Goal: Task Accomplishment & Management: Complete application form

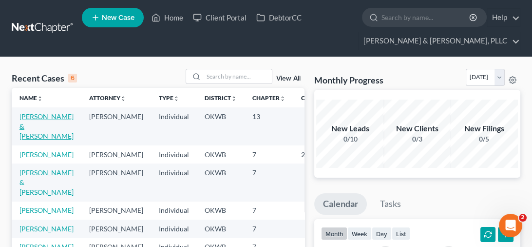
click at [34, 118] on link "[PERSON_NAME] & [PERSON_NAME]" at bounding box center [47, 126] width 54 height 28
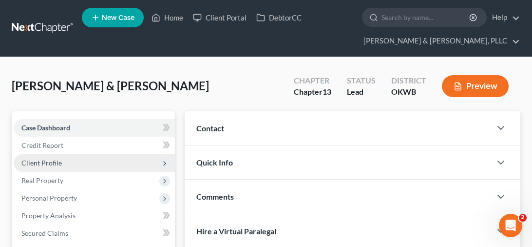
click at [48, 160] on span "Client Profile" at bounding box center [41, 162] width 40 height 8
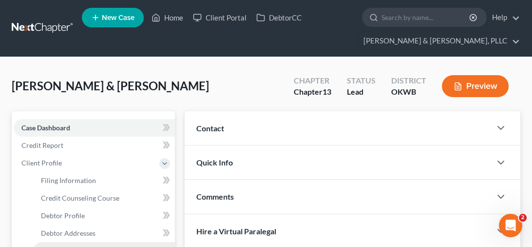
scroll to position [98, 0]
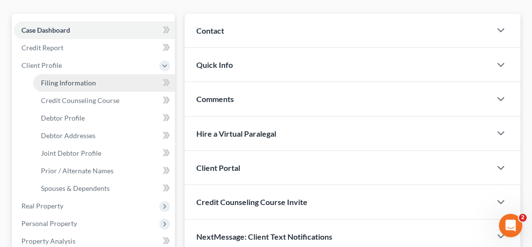
click at [86, 77] on link "Filing Information" at bounding box center [104, 83] width 142 height 18
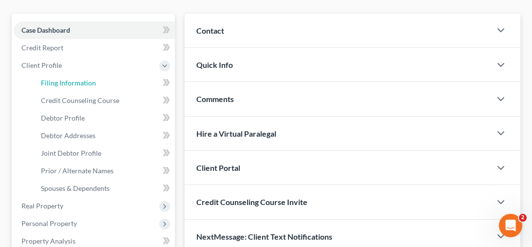
select select "1"
select select "3"
select select "37"
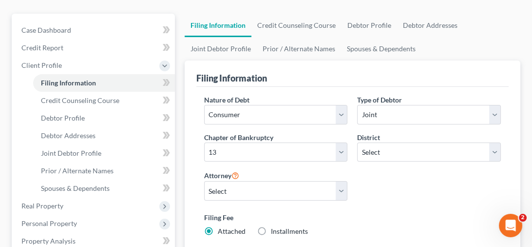
scroll to position [146, 0]
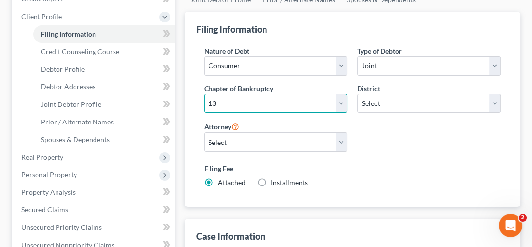
click at [341, 101] on select "Select 7 11 12 13" at bounding box center [276, 104] width 144 height 20
select select "0"
click at [204, 94] on select "Select 7 11 12 13" at bounding box center [276, 104] width 144 height 20
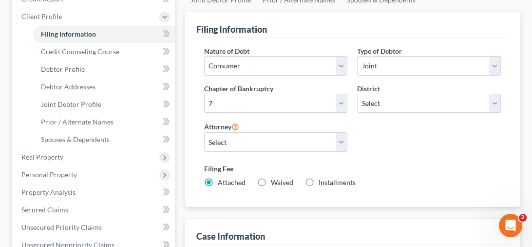
click at [234, 120] on label "Attorney" at bounding box center [221, 126] width 35 height 12
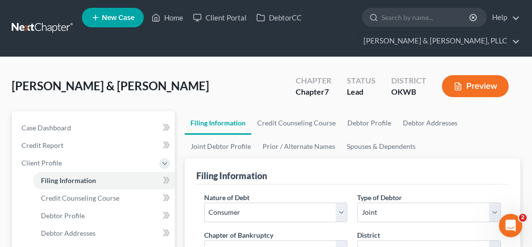
scroll to position [98, 0]
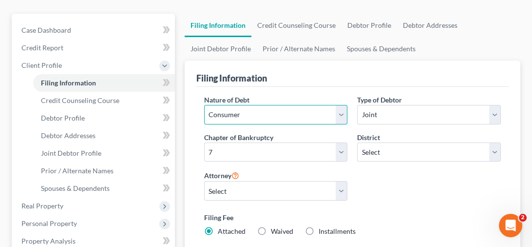
click at [344, 118] on select "Select Business Consumer Other" at bounding box center [276, 115] width 144 height 20
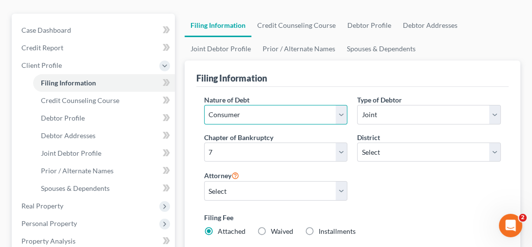
select select "0"
click at [204, 105] on select "Select Business Consumer Other" at bounding box center [276, 115] width 144 height 20
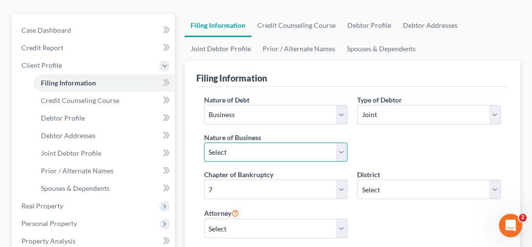
click at [339, 154] on select "Select Clearing Bank Commodity Broker Health Care Business Other Railroad Singl…" at bounding box center [276, 152] width 144 height 20
select select "3"
click at [204, 142] on select "Select Clearing Bank Commodity Broker Health Care Business Other Railroad Singl…" at bounding box center [276, 152] width 144 height 20
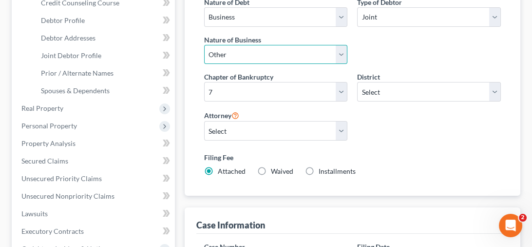
scroll to position [0, 0]
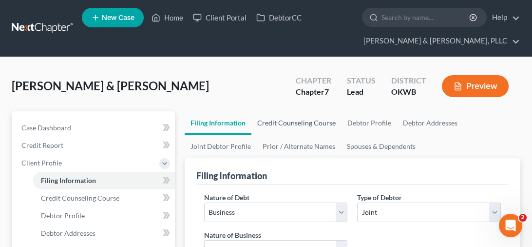
click at [296, 122] on link "Credit Counseling Course" at bounding box center [297, 122] width 90 height 23
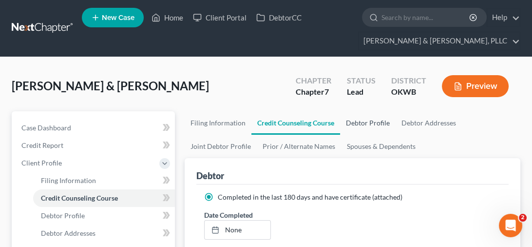
click at [365, 123] on link "Debtor Profile" at bounding box center [368, 122] width 56 height 23
select select "1"
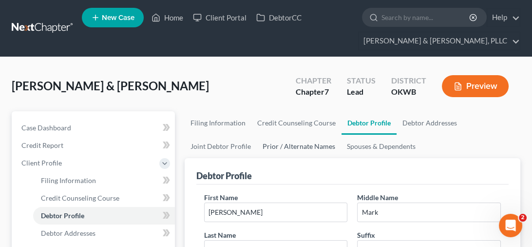
scroll to position [98, 0]
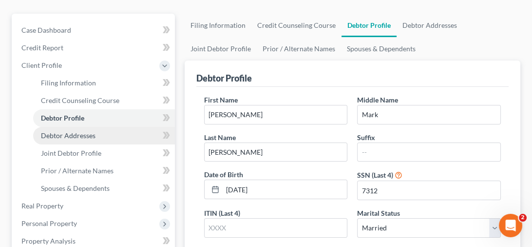
click at [73, 132] on span "Debtor Addresses" at bounding box center [68, 135] width 55 height 8
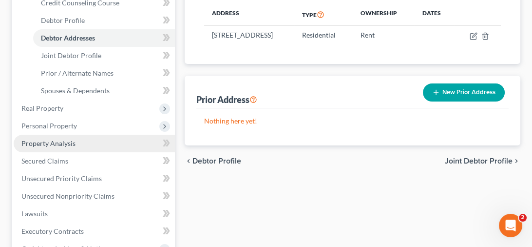
scroll to position [244, 0]
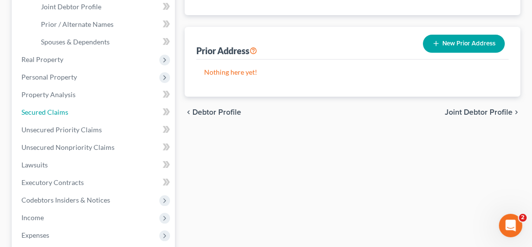
drag, startPoint x: 68, startPoint y: 109, endPoint x: 77, endPoint y: 113, distance: 9.0
click at [68, 109] on link "Secured Claims" at bounding box center [94, 112] width 161 height 18
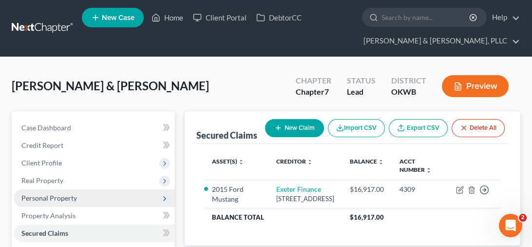
scroll to position [98, 0]
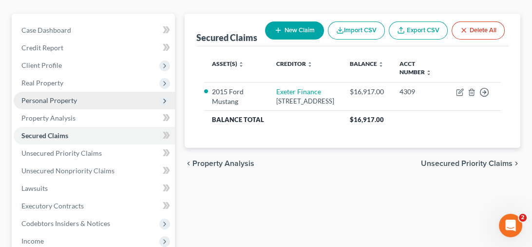
click at [55, 99] on span "Personal Property" at bounding box center [49, 100] width 56 height 8
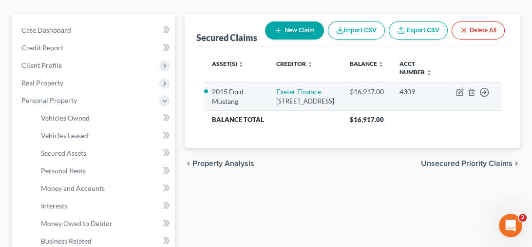
scroll to position [49, 0]
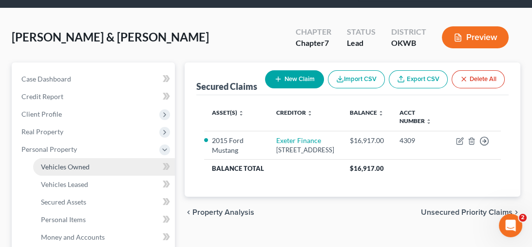
click at [78, 163] on span "Vehicles Owned" at bounding box center [65, 166] width 49 height 8
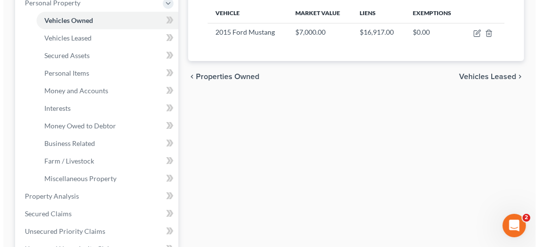
scroll to position [49, 0]
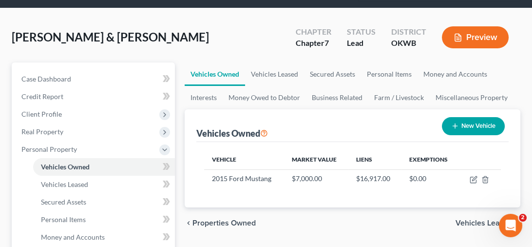
click at [478, 122] on button "New Vehicle" at bounding box center [473, 126] width 63 height 18
select select "0"
select select "2"
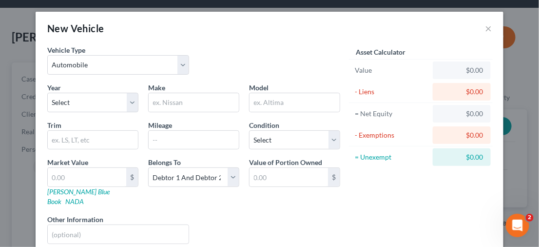
click at [138, 102] on div "Year Select 2026 2025 2024 2023 2022 2021 2020 2019 2018 2017 2016 2015 2014 20…" at bounding box center [92, 97] width 101 height 30
click at [125, 104] on select "Select 2026 2025 2024 2023 2022 2021 2020 2019 2018 2017 2016 2015 2014 2013 20…" at bounding box center [92, 103] width 91 height 20
select select "6"
click at [47, 93] on select "Select 2026 2025 2024 2023 2022 2021 2020 2019 2018 2017 2016 2015 2014 2013 20…" at bounding box center [92, 103] width 91 height 20
click at [185, 99] on input "text" at bounding box center [194, 102] width 90 height 19
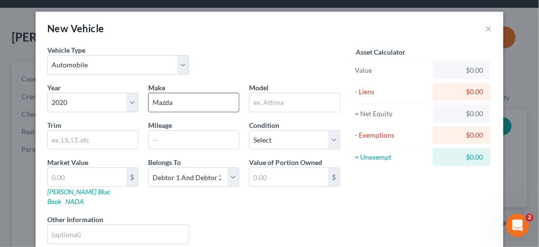
type input "Mazda"
click at [300, 103] on input "text" at bounding box center [295, 102] width 90 height 19
type input "Touring"
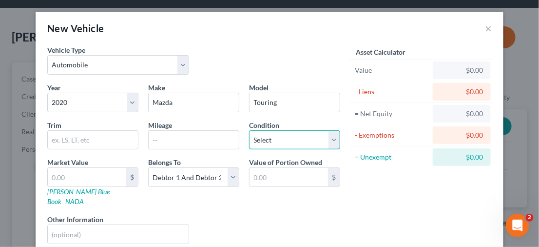
click at [326, 143] on select "Select Excellent Very Good Good Fair Poor" at bounding box center [294, 140] width 91 height 20
select select "2"
click at [249, 130] on select "Select Excellent Very Good Good Fair Poor" at bounding box center [294, 140] width 91 height 20
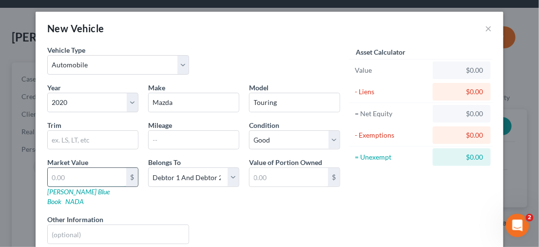
click at [86, 179] on input "text" at bounding box center [87, 177] width 79 height 19
type input "1"
type input "1.00"
type input "12"
type input "12.00"
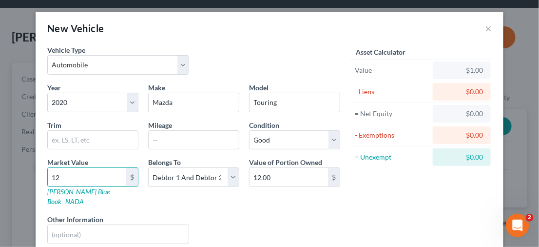
type input "120"
type input "120.00"
type input "1200"
type input "1,200.00"
type input "1,2000"
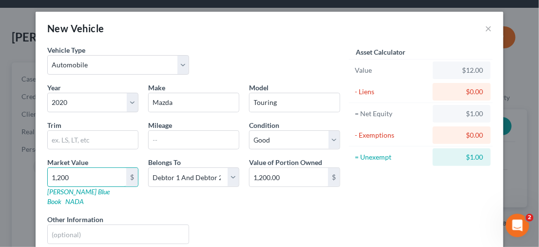
type input "12,000.00"
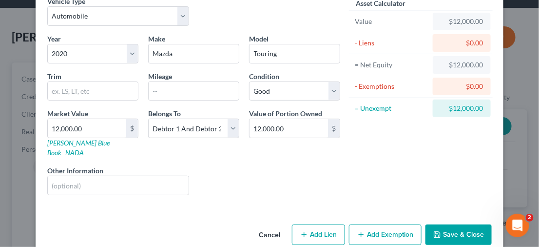
click at [439, 224] on button "Save & Close" at bounding box center [459, 234] width 66 height 20
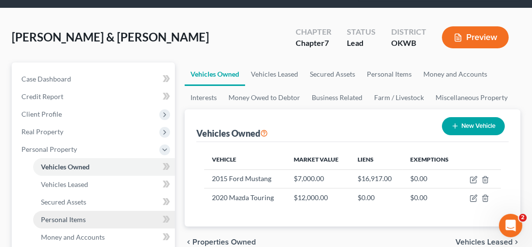
click at [67, 216] on span "Personal Items" at bounding box center [63, 219] width 45 height 8
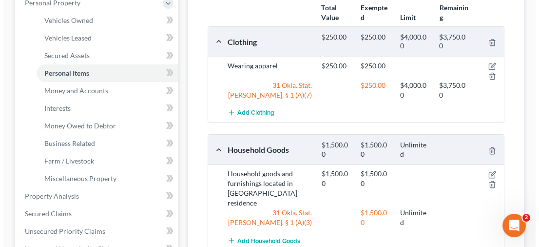
scroll to position [98, 0]
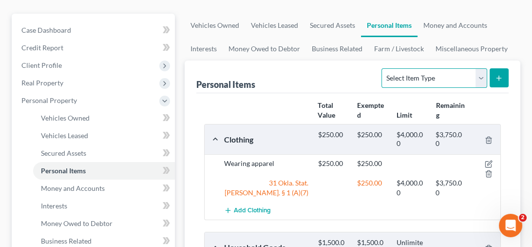
click at [479, 78] on select "Select Item Type Clothing Collectibles Of Value Electronics Firearms Household …" at bounding box center [434, 78] width 105 height 20
select select "electronics"
click at [383, 68] on select "Select Item Type Clothing Collectibles Of Value Electronics Firearms Household …" at bounding box center [434, 78] width 105 height 20
click at [500, 80] on icon "submit" at bounding box center [499, 78] width 8 height 8
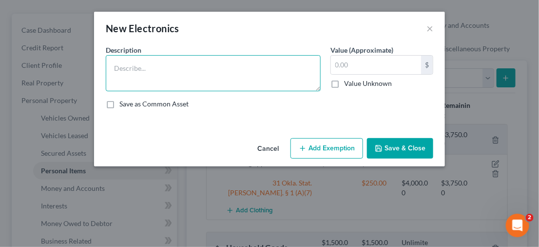
click at [192, 69] on textarea at bounding box center [213, 73] width 215 height 36
type textarea "(2) I-Phones"
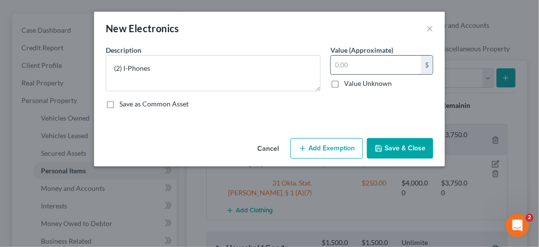
click at [377, 66] on input "text" at bounding box center [376, 65] width 90 height 19
type input "250.00"
click at [382, 147] on icon "button" at bounding box center [379, 148] width 6 height 6
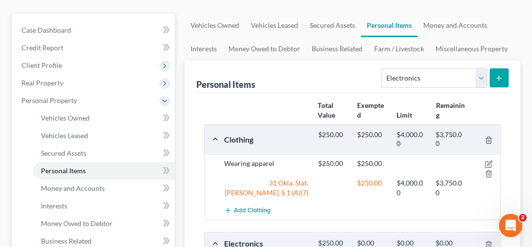
click at [498, 76] on icon "submit" at bounding box center [499, 78] width 8 height 8
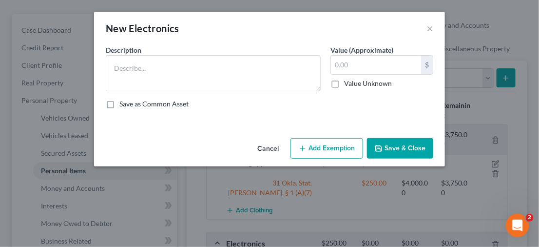
click at [263, 149] on button "Cancel" at bounding box center [268, 149] width 37 height 20
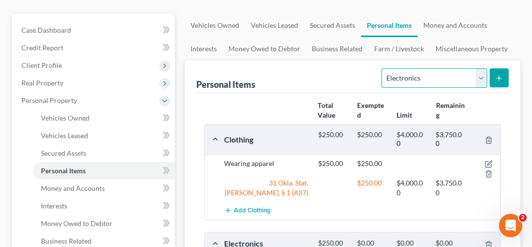
click at [481, 79] on select "Select Item Type Clothing Collectibles Of Value Electronics Firearms Household …" at bounding box center [434, 78] width 105 height 20
select select "jewelry"
click at [383, 68] on select "Select Item Type Clothing Collectibles Of Value Electronics Firearms Household …" at bounding box center [434, 78] width 105 height 20
click at [494, 81] on button "submit" at bounding box center [499, 77] width 19 height 19
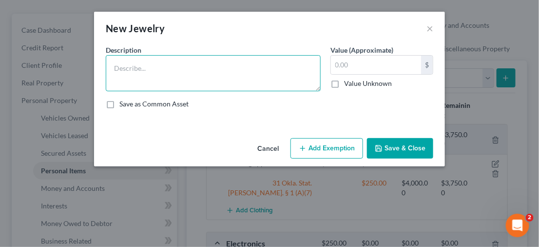
click at [166, 66] on textarea at bounding box center [213, 73] width 215 height 36
type textarea "Wedding ring"
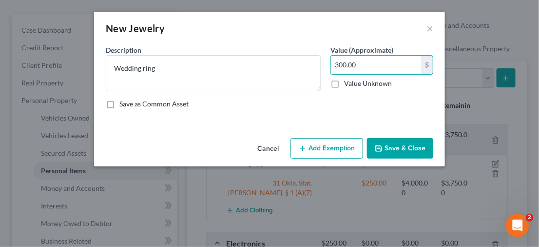
type input "300.00"
click at [328, 140] on button "Add Exemption" at bounding box center [327, 148] width 73 height 20
select select "2"
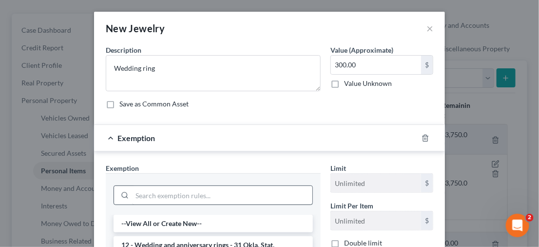
scroll to position [49, 0]
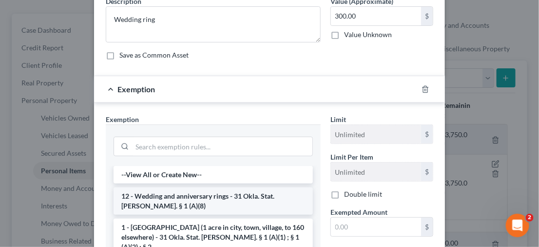
click at [195, 204] on li "12 - Wedding and anniversary rings - 31 Okla. Stat. [PERSON_NAME]. § 1 (A)(8)" at bounding box center [213, 200] width 199 height 27
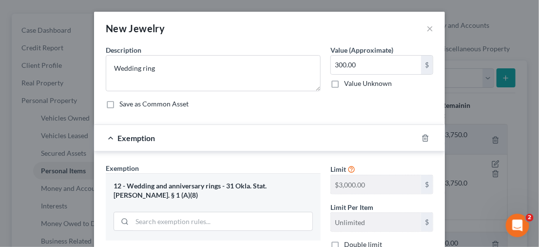
scroll to position [146, 0]
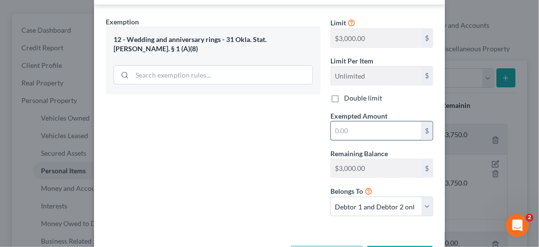
click at [365, 126] on input "text" at bounding box center [376, 130] width 90 height 19
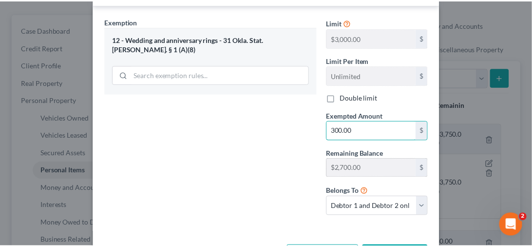
scroll to position [184, 0]
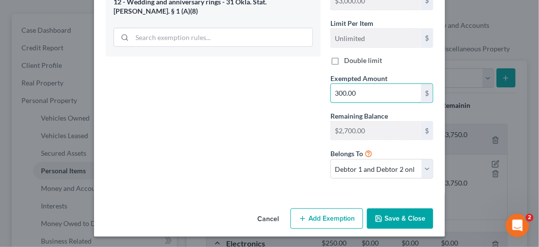
type input "300.00"
click at [398, 213] on button "Save & Close" at bounding box center [400, 218] width 66 height 20
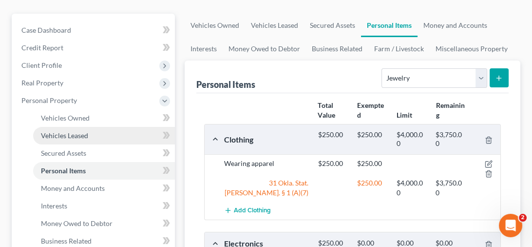
scroll to position [146, 0]
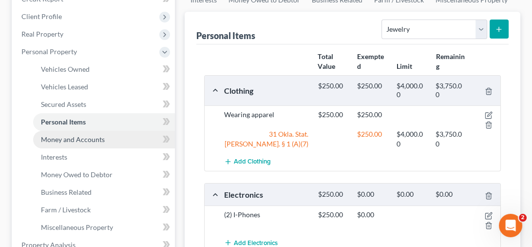
click at [89, 138] on span "Money and Accounts" at bounding box center [73, 139] width 64 height 8
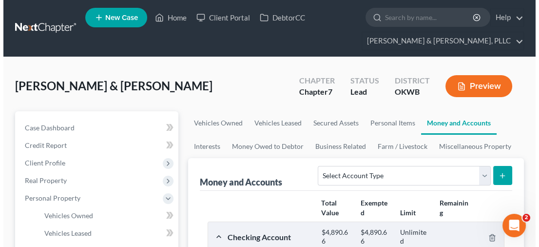
scroll to position [146, 0]
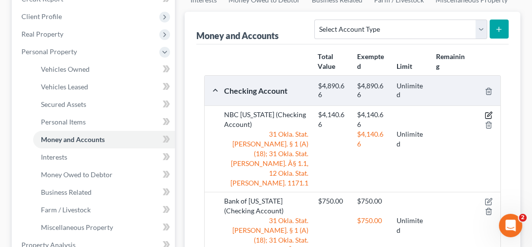
click at [490, 111] on icon "button" at bounding box center [489, 115] width 8 height 8
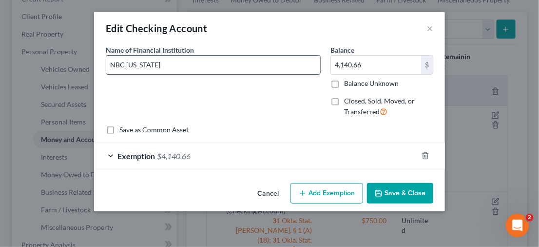
click at [163, 63] on input "NBC [US_STATE]" at bounding box center [213, 65] width 214 height 19
drag, startPoint x: 173, startPoint y: 67, endPoint x: 93, endPoint y: 65, distance: 80.0
click at [93, 65] on div "Edit Checking Account × An exemption set must first be selected from the Filing…" at bounding box center [269, 123] width 539 height 247
type input "Equity Bank"
type input "1,500.00"
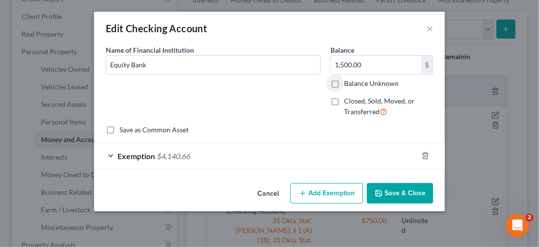
click at [110, 154] on div "Exemption $4,140.66" at bounding box center [256, 156] width 324 height 26
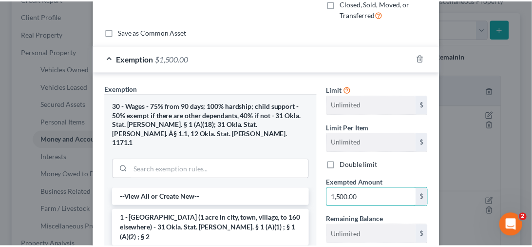
scroll to position [244, 0]
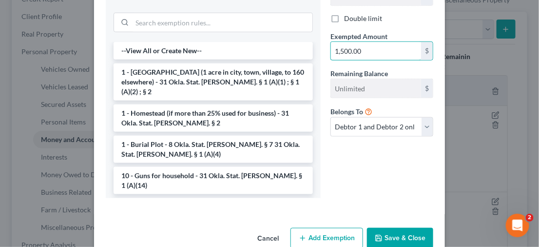
type input "1,500.00"
click at [389, 228] on button "Save & Close" at bounding box center [400, 238] width 66 height 20
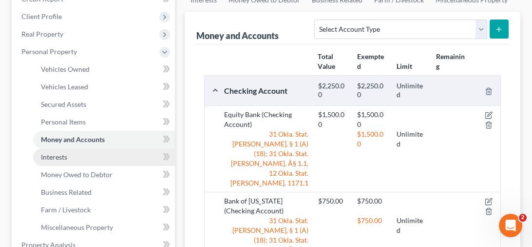
click at [79, 154] on link "Interests" at bounding box center [104, 157] width 142 height 18
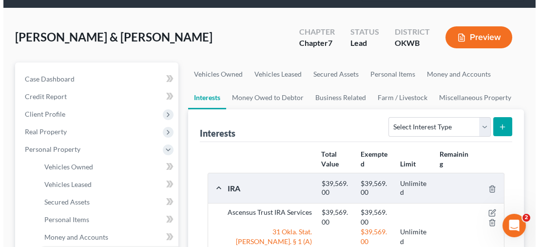
scroll to position [146, 0]
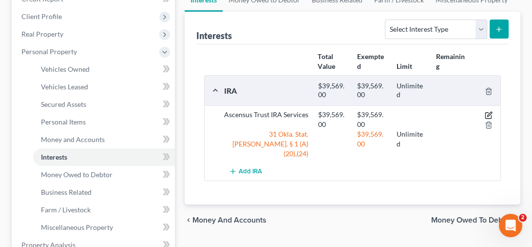
click at [490, 112] on icon "button" at bounding box center [490, 114] width 4 height 4
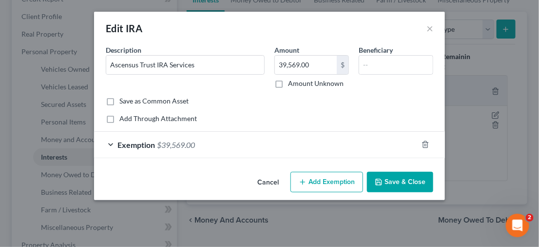
click at [268, 179] on button "Cancel" at bounding box center [268, 183] width 37 height 20
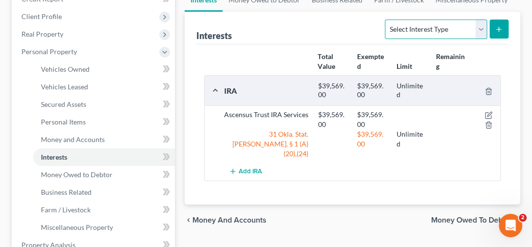
click at [477, 33] on select "Select Interest Type 401K Annuity Bond Education IRA Government Bond Government…" at bounding box center [436, 30] width 102 height 20
select select "401k"
click at [387, 20] on select "Select Interest Type 401K Annuity Bond Education IRA Government Bond Government…" at bounding box center [436, 30] width 102 height 20
click at [497, 27] on icon "submit" at bounding box center [499, 29] width 8 height 8
click at [500, 28] on icon "submit" at bounding box center [499, 29] width 8 height 8
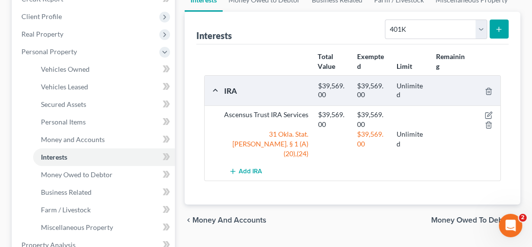
click at [500, 28] on icon "submit" at bounding box center [499, 29] width 8 height 8
click at [235, 167] on icon "button" at bounding box center [233, 171] width 8 height 8
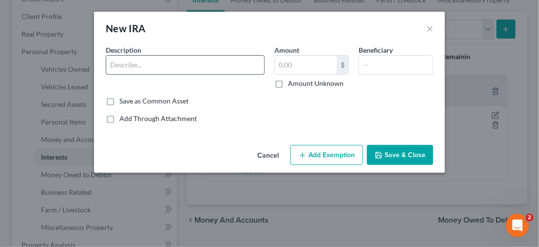
click at [174, 63] on input "text" at bounding box center [185, 65] width 158 height 19
type input "[PERSON_NAME]"
type input "10,000"
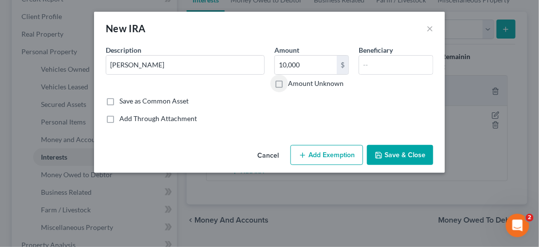
click at [326, 153] on button "Add Exemption" at bounding box center [327, 155] width 73 height 20
select select "2"
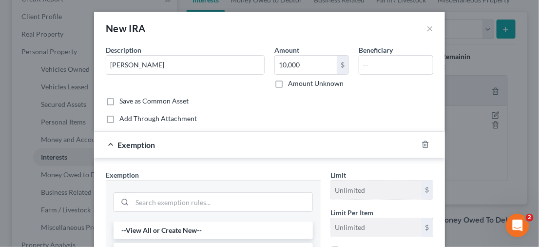
scroll to position [49, 0]
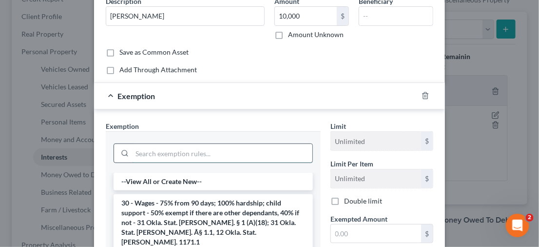
click at [231, 153] on input "search" at bounding box center [222, 153] width 180 height 19
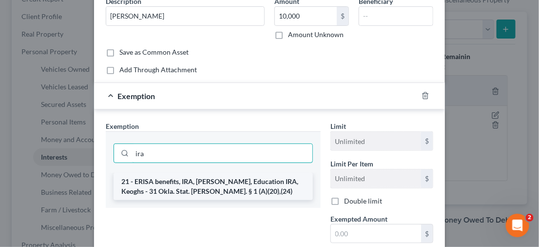
type input "ira"
click at [224, 184] on li "21 - ERISA benefits, IRA, [PERSON_NAME], Education IRA, Keoghs - 31 Okla. Stat.…" at bounding box center [213, 186] width 199 height 27
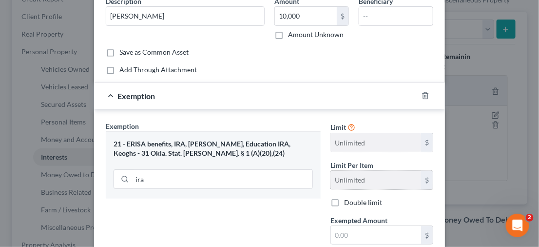
scroll to position [146, 0]
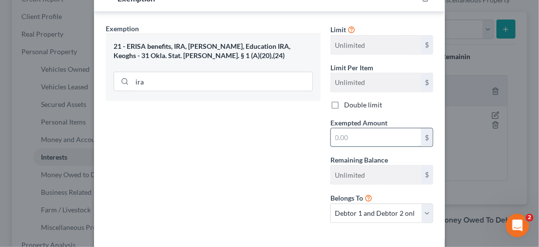
click at [373, 138] on input "text" at bounding box center [376, 137] width 90 height 19
type input "10,000"
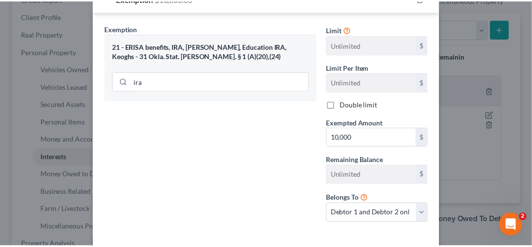
scroll to position [191, 0]
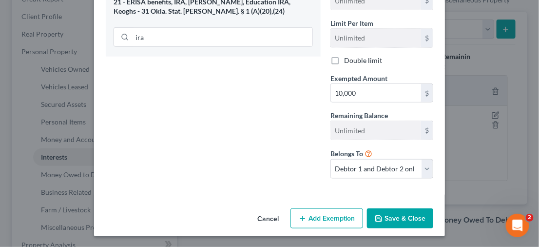
click at [384, 218] on button "Save & Close" at bounding box center [400, 218] width 66 height 20
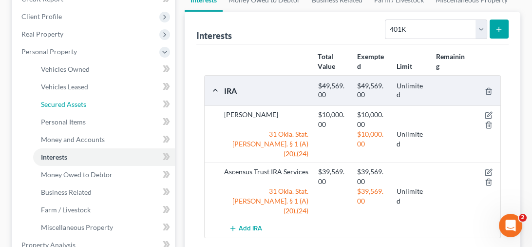
click at [78, 107] on span "Secured Assets" at bounding box center [63, 104] width 45 height 8
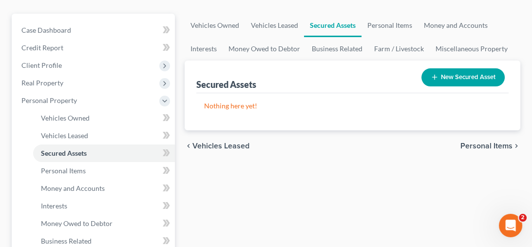
scroll to position [244, 0]
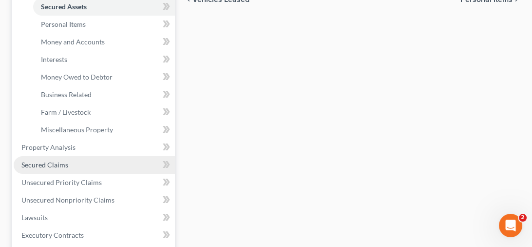
click at [42, 164] on span "Secured Claims" at bounding box center [44, 164] width 47 height 8
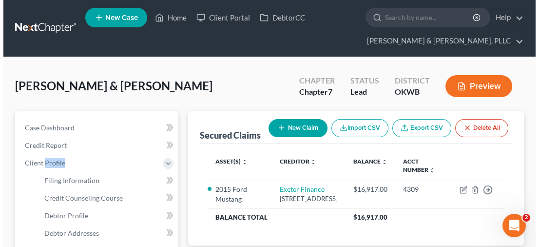
scroll to position [98, 0]
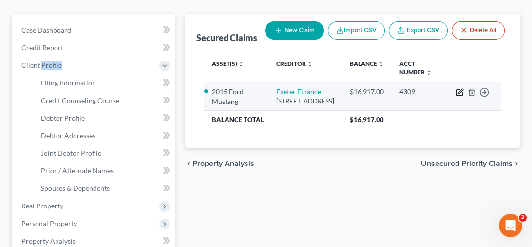
click at [458, 90] on icon "button" at bounding box center [460, 92] width 8 height 8
select select "45"
select select "2"
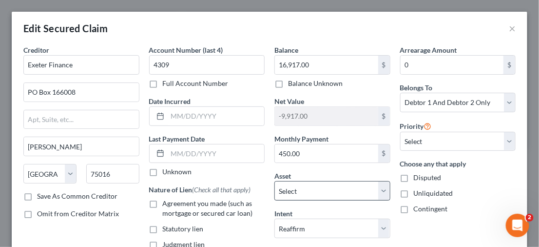
scroll to position [49, 0]
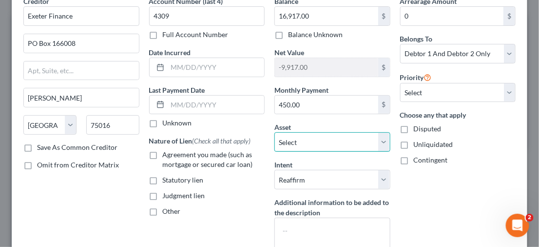
click at [378, 142] on select "Select Other Multiple Assets Jewelry - Wedding ring - $300.0 2020 Mazda Touring…" at bounding box center [333, 142] width 116 height 20
select select "3"
click at [275, 132] on select "Select Other Multiple Assets Jewelry - Wedding ring - $300.0 2020 Mazda Touring…" at bounding box center [333, 142] width 116 height 20
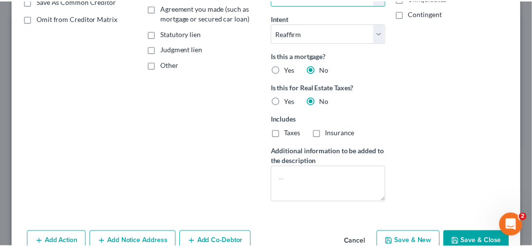
scroll to position [226, 0]
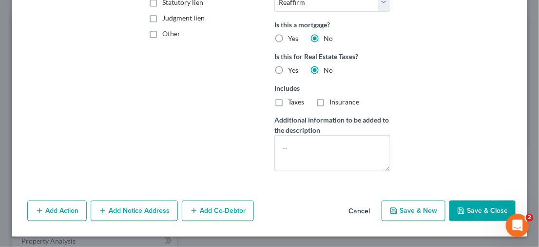
click at [464, 210] on button "Save & Close" at bounding box center [483, 210] width 66 height 20
select select
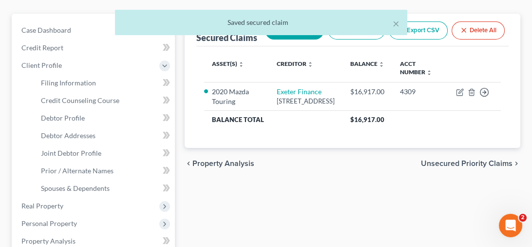
drag, startPoint x: 227, startPoint y: 224, endPoint x: 417, endPoint y: 222, distance: 190.7
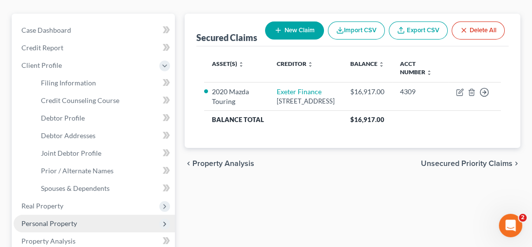
scroll to position [244, 0]
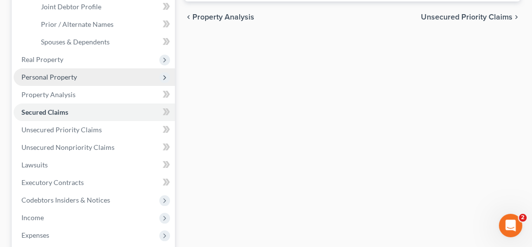
click at [72, 78] on span "Personal Property" at bounding box center [49, 77] width 56 height 8
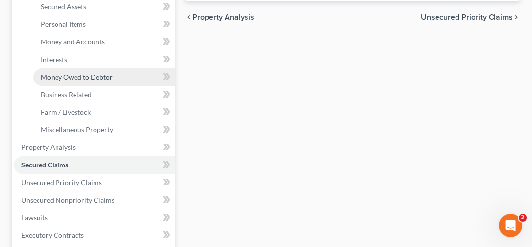
scroll to position [146, 0]
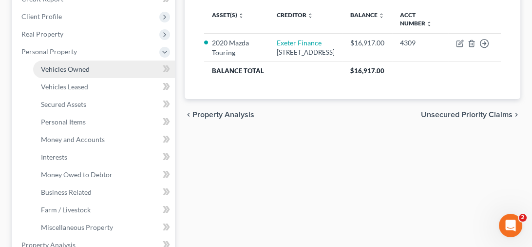
click at [91, 68] on link "Vehicles Owned" at bounding box center [104, 69] width 142 height 18
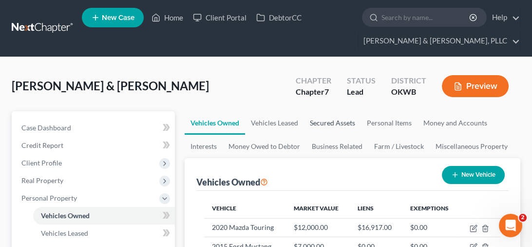
scroll to position [49, 0]
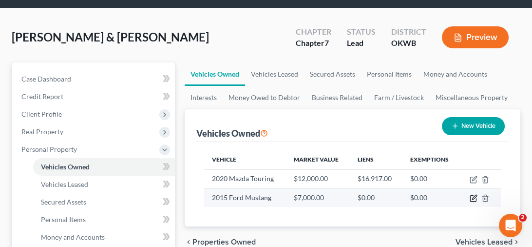
click at [475, 195] on icon "button" at bounding box center [475, 197] width 4 height 4
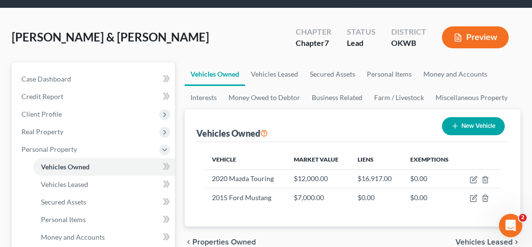
select select "0"
select select "11"
select select "2"
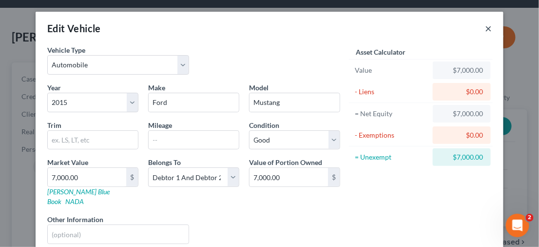
click at [485, 29] on button "×" at bounding box center [488, 28] width 7 height 12
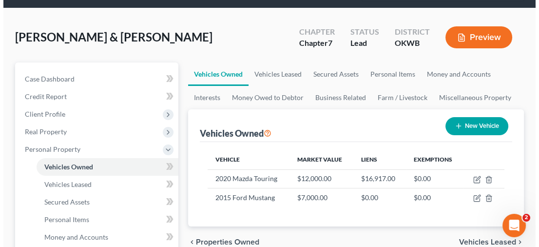
scroll to position [98, 0]
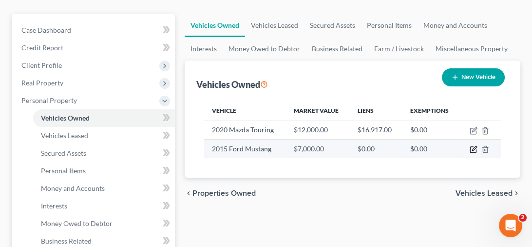
click at [472, 149] on icon "button" at bounding box center [474, 149] width 8 height 8
select select "0"
select select "11"
select select "2"
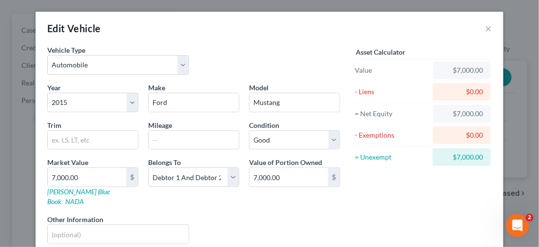
scroll to position [55, 0]
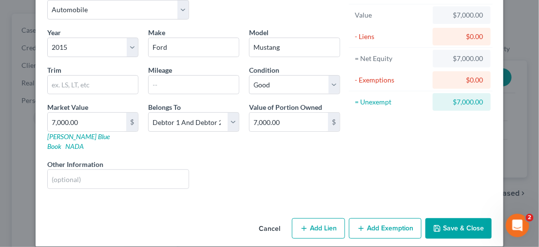
click at [381, 218] on button "Add Exemption" at bounding box center [385, 228] width 73 height 20
select select "2"
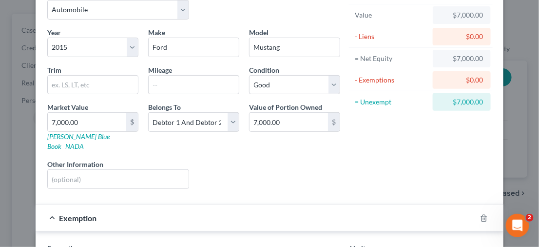
scroll to position [153, 0]
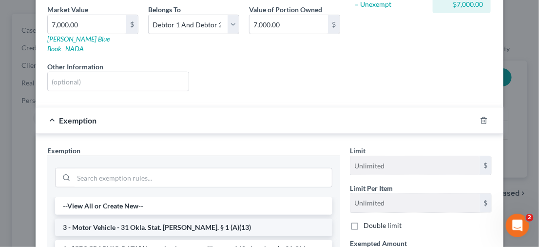
click at [157, 218] on li "3 - Motor Vehicle - 31 Okla. Stat. [PERSON_NAME]. § 1 (A)(13)" at bounding box center [193, 227] width 277 height 18
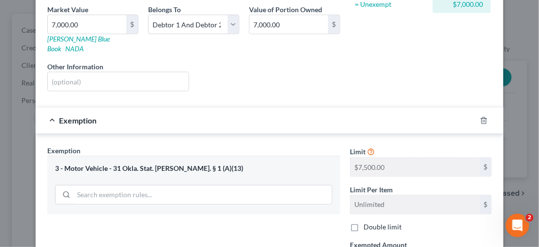
scroll to position [250, 0]
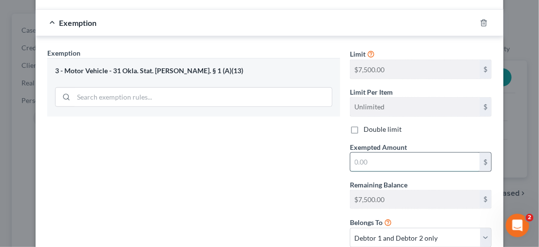
click at [373, 153] on input "text" at bounding box center [415, 162] width 129 height 19
type input "7,000.00"
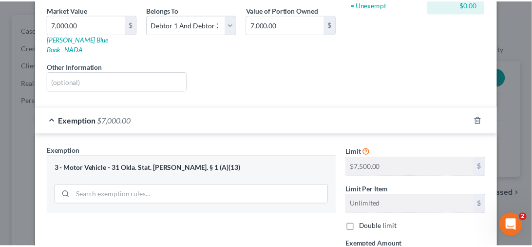
scroll to position [308, 0]
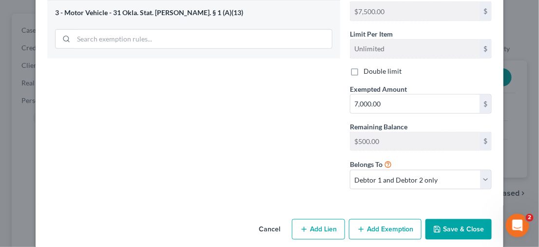
click at [444, 219] on button "Save & Close" at bounding box center [459, 229] width 66 height 20
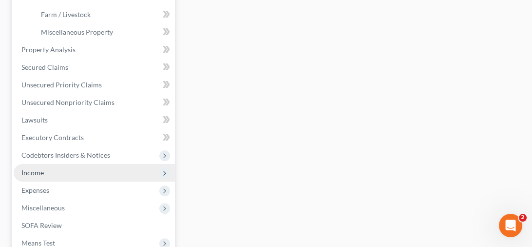
scroll to position [439, 0]
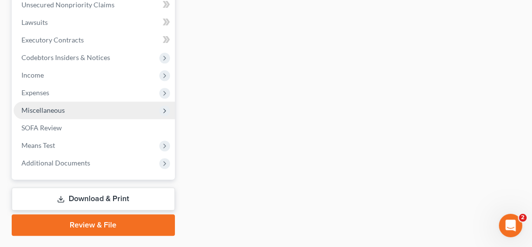
click at [44, 106] on span "Miscellaneous" at bounding box center [42, 110] width 43 height 8
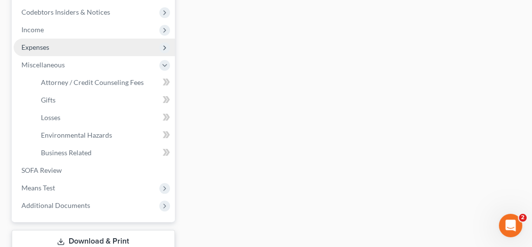
scroll to position [263, 0]
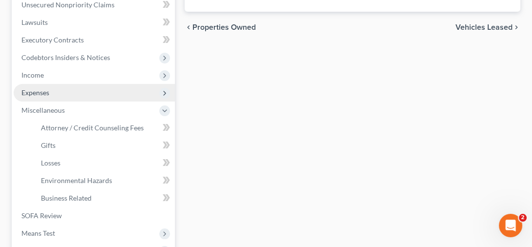
click at [51, 96] on span "Expenses" at bounding box center [94, 93] width 161 height 18
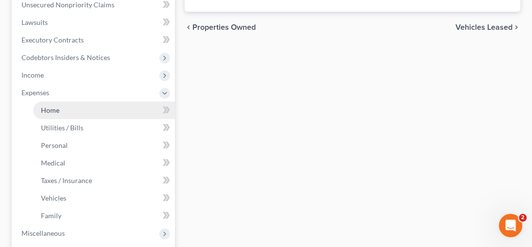
click at [81, 104] on link "Home" at bounding box center [104, 110] width 142 height 18
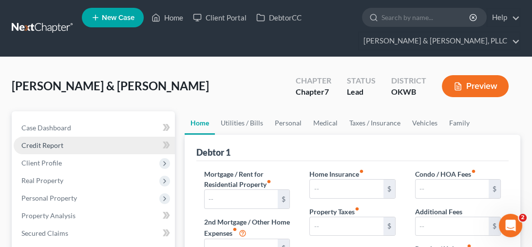
type input "1,550.00"
type input "0.00"
radio input "true"
type input "65.00"
type input "0.00"
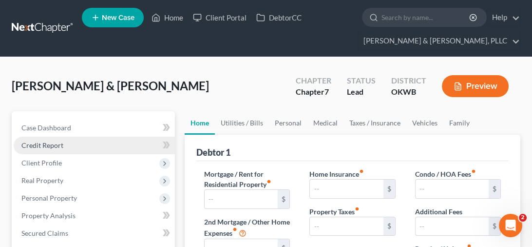
type input "0.00"
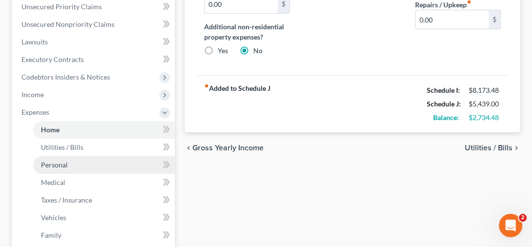
scroll to position [341, 0]
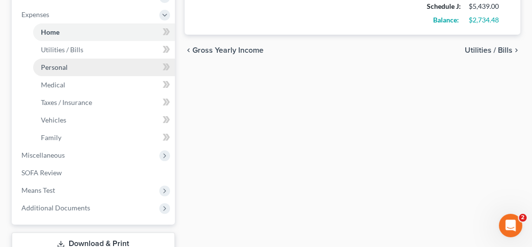
click at [95, 68] on link "Personal" at bounding box center [104, 68] width 142 height 18
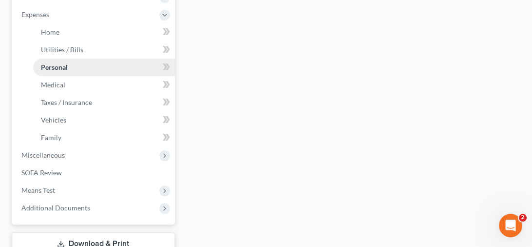
click at [95, 68] on div "[PERSON_NAME] & [PERSON_NAME] Upgraded Chapter Chapter 7 Status Lead District O…" at bounding box center [266, 7] width 509 height 561
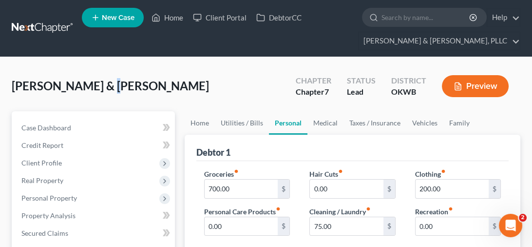
scroll to position [98, 0]
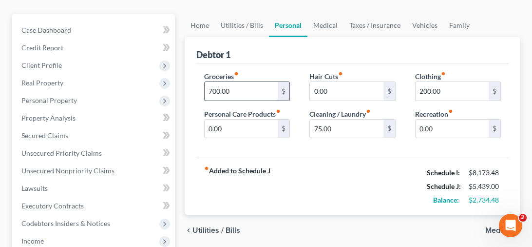
click at [250, 93] on input "700.00" at bounding box center [241, 91] width 73 height 19
type input "1,044.00"
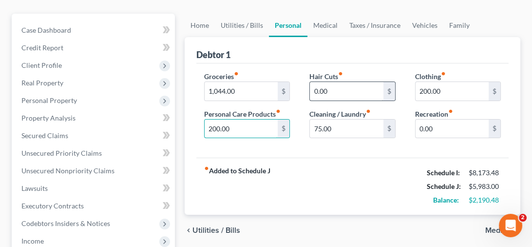
type input "200.00"
click at [332, 26] on link "Medical" at bounding box center [326, 25] width 36 height 23
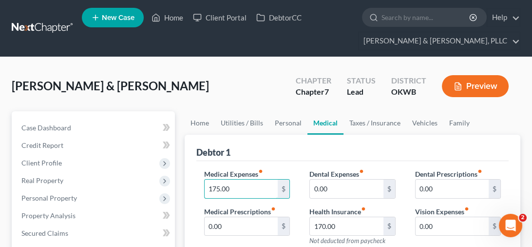
type input "175.00"
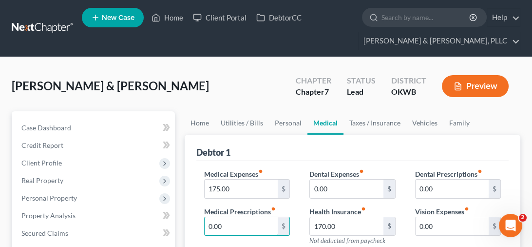
scroll to position [49, 0]
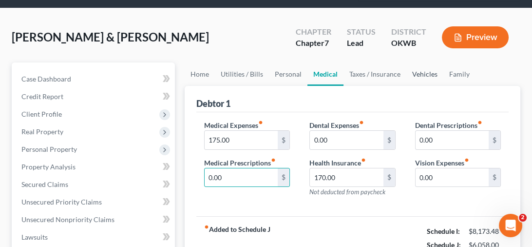
click at [419, 72] on link "Vehicles" at bounding box center [425, 73] width 37 height 23
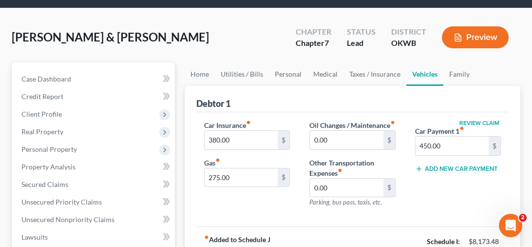
scroll to position [98, 0]
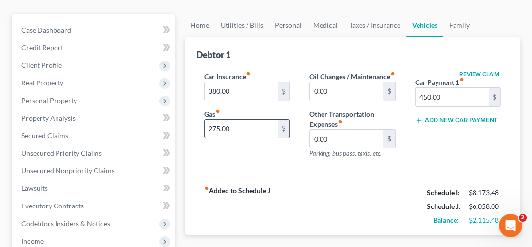
click at [245, 125] on input "275.00" at bounding box center [241, 128] width 73 height 19
type input "518.00"
click at [451, 22] on link "Family" at bounding box center [460, 25] width 32 height 23
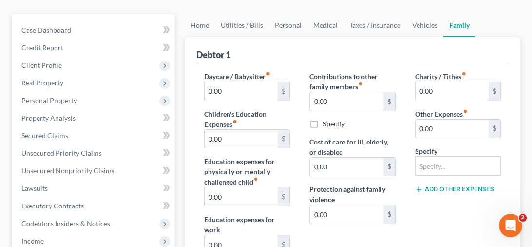
scroll to position [49, 0]
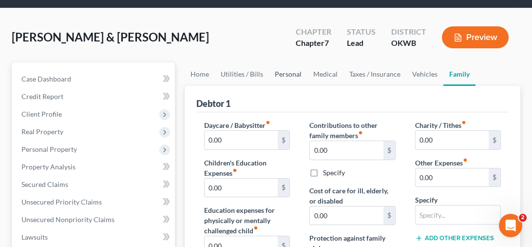
click at [283, 75] on link "Personal" at bounding box center [288, 73] width 39 height 23
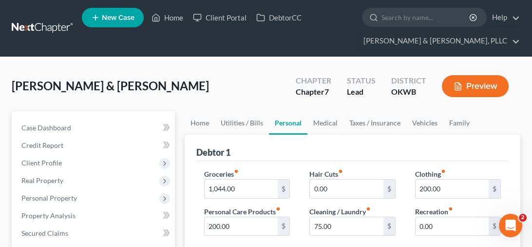
scroll to position [49, 0]
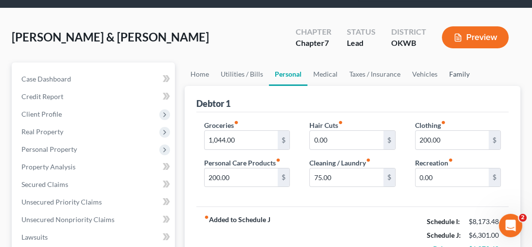
drag, startPoint x: 453, startPoint y: 71, endPoint x: 447, endPoint y: 72, distance: 6.4
click at [453, 72] on link "Family" at bounding box center [460, 73] width 32 height 23
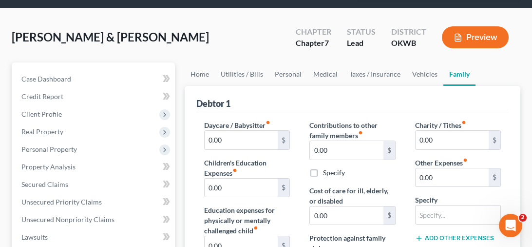
scroll to position [98, 0]
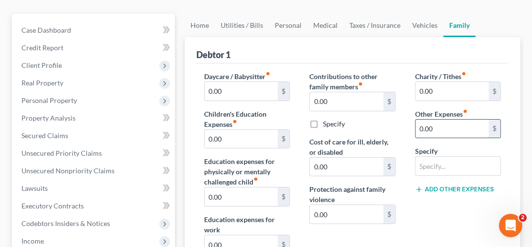
click at [446, 131] on input "0.00" at bounding box center [452, 128] width 73 height 19
type input "200.00"
click at [458, 168] on input "text" at bounding box center [458, 166] width 85 height 19
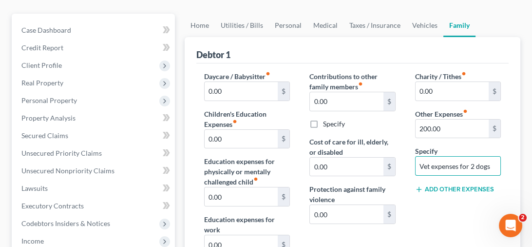
type input "Vet expenses for 2 dogs"
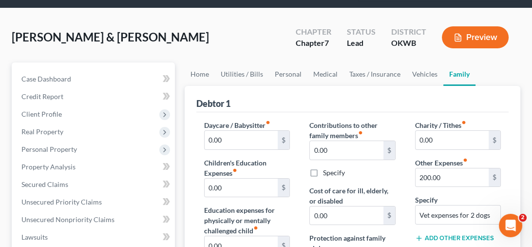
scroll to position [0, 0]
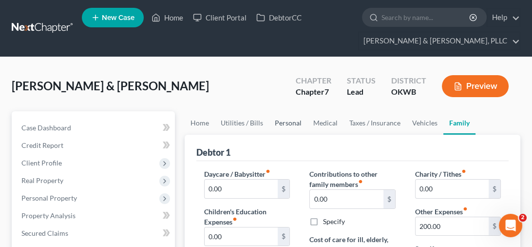
click at [280, 124] on link "Personal" at bounding box center [288, 122] width 39 height 23
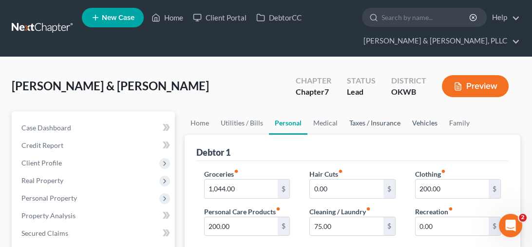
drag, startPoint x: 425, startPoint y: 120, endPoint x: 390, endPoint y: 127, distance: 36.2
click at [425, 120] on link "Vehicles" at bounding box center [425, 122] width 37 height 23
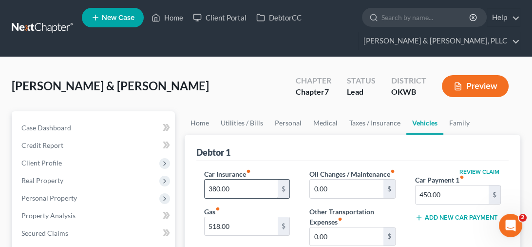
scroll to position [98, 0]
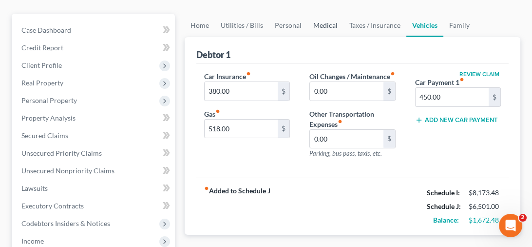
click at [312, 23] on link "Medical" at bounding box center [326, 25] width 36 height 23
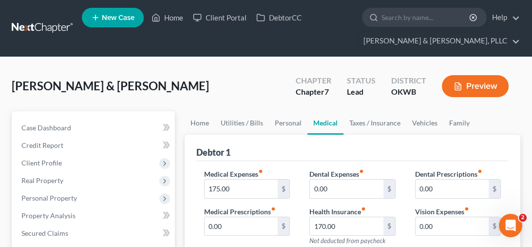
scroll to position [49, 0]
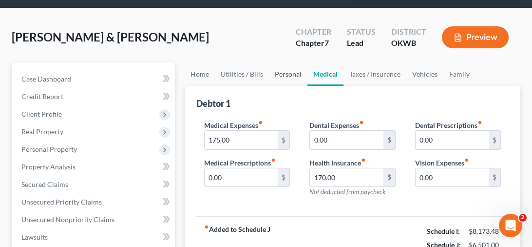
click at [286, 78] on link "Personal" at bounding box center [288, 73] width 39 height 23
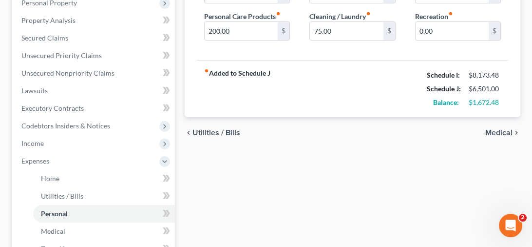
scroll to position [49, 0]
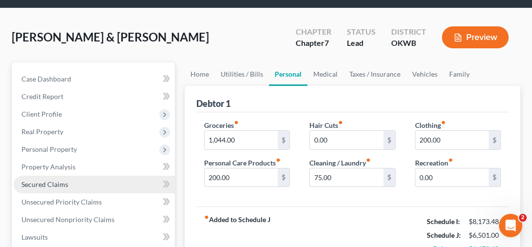
click at [50, 186] on span "Secured Claims" at bounding box center [44, 184] width 47 height 8
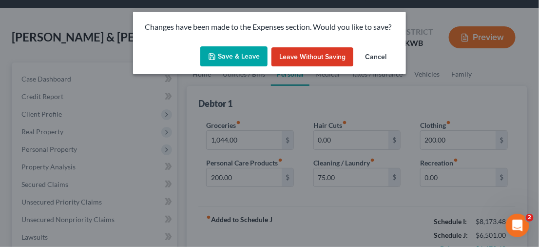
click at [231, 57] on button "Save & Leave" at bounding box center [233, 56] width 67 height 20
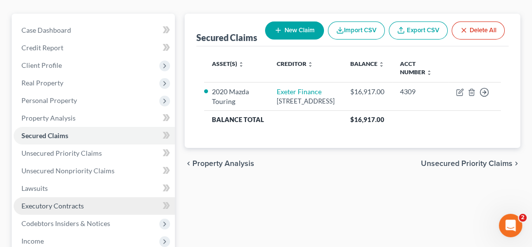
scroll to position [146, 0]
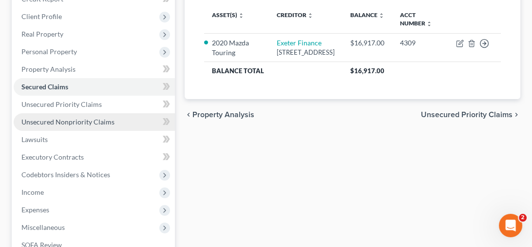
click at [74, 120] on span "Unsecured Nonpriority Claims" at bounding box center [67, 122] width 93 height 8
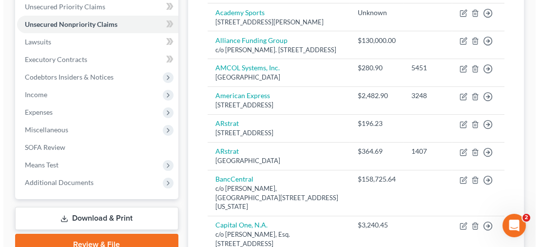
scroll to position [293, 0]
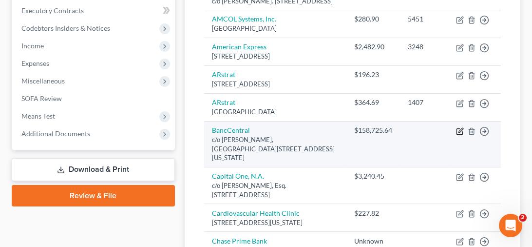
click at [458, 134] on icon "button" at bounding box center [460, 131] width 6 height 6
select select "37"
select select "4"
select select "2"
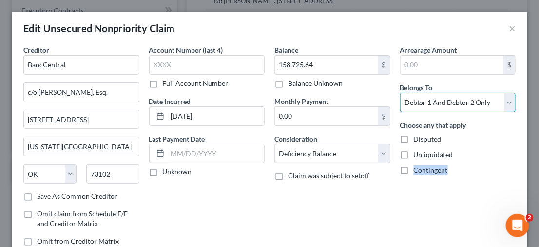
click at [504, 105] on select "Select Debtor 1 Only Debtor 2 Only Debtor 1 And Debtor 2 Only At Least One Of T…" at bounding box center [458, 103] width 116 height 20
click at [400, 93] on select "Select Debtor 1 Only Debtor 2 Only Debtor 1 And Debtor 2 Only At Least One Of T…" at bounding box center [458, 103] width 116 height 20
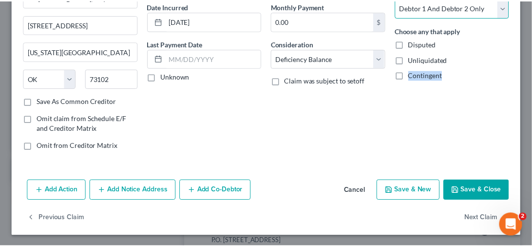
scroll to position [0, 0]
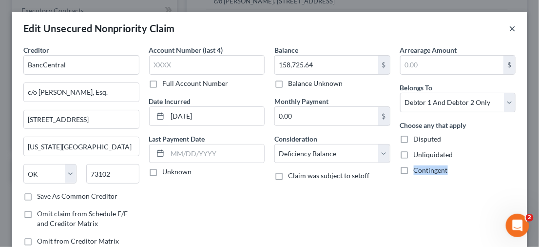
click at [509, 31] on button "×" at bounding box center [512, 28] width 7 height 12
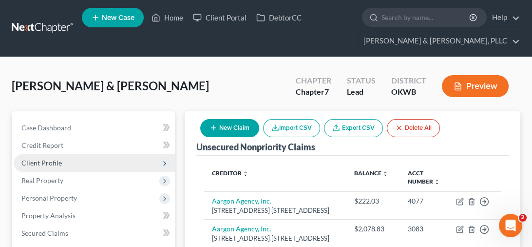
click at [69, 165] on span "Client Profile" at bounding box center [94, 163] width 161 height 18
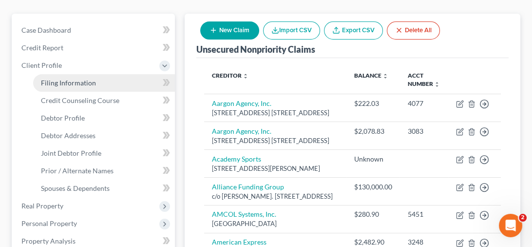
click at [115, 83] on link "Filing Information" at bounding box center [104, 83] width 142 height 18
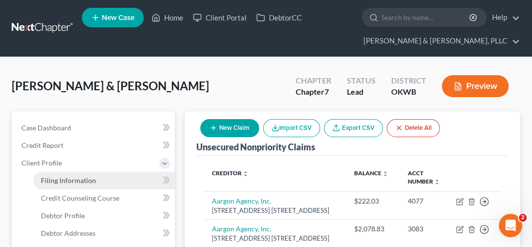
select select "0"
select select "3"
select select "1"
select select "0"
select select "65"
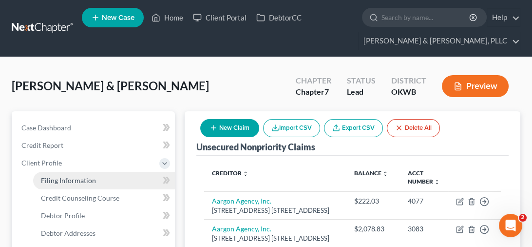
select select "0"
select select "37"
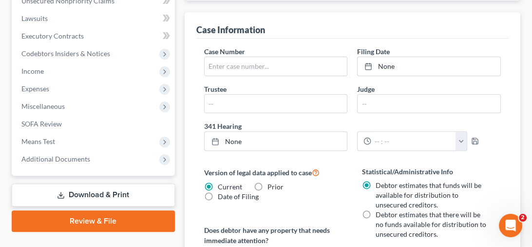
scroll to position [536, 0]
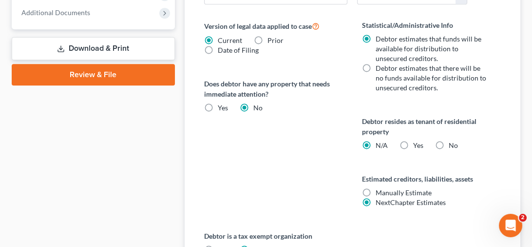
click at [376, 65] on label "Debtor estimates that there will be no funds available for distribution to unse…" at bounding box center [433, 77] width 114 height 29
click at [380, 65] on input "Debtor estimates that there will be no funds available for distribution to unse…" at bounding box center [383, 66] width 6 height 6
radio input "true"
radio input "false"
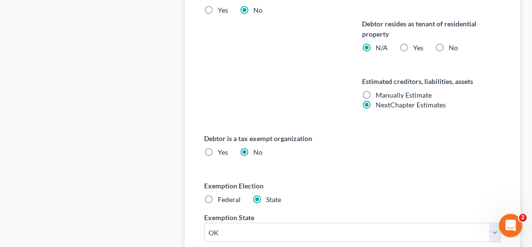
click at [414, 47] on label "Yes Yes" at bounding box center [419, 48] width 10 height 10
click at [417, 47] on input "Yes Yes" at bounding box center [420, 46] width 6 height 6
radio input "true"
click at [376, 46] on label "N/A" at bounding box center [382, 48] width 12 height 10
click at [380, 46] on input "N/A" at bounding box center [383, 46] width 6 height 6
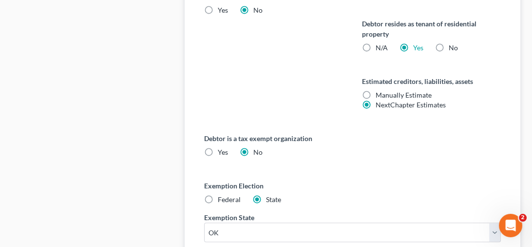
radio input "true"
click at [414, 46] on label "Yes Yes" at bounding box center [419, 48] width 10 height 10
click at [417, 46] on input "Yes Yes" at bounding box center [420, 46] width 6 height 6
radio input "true"
radio input "false"
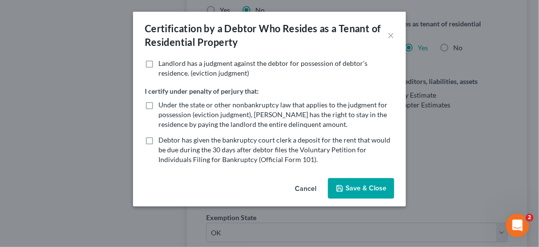
click at [303, 188] on button "Cancel" at bounding box center [305, 189] width 37 height 20
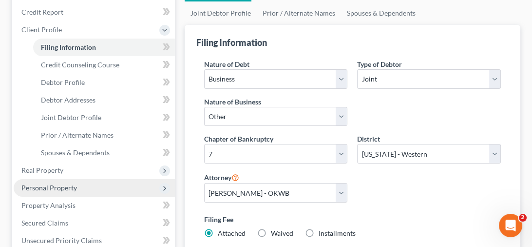
scroll to position [231, 0]
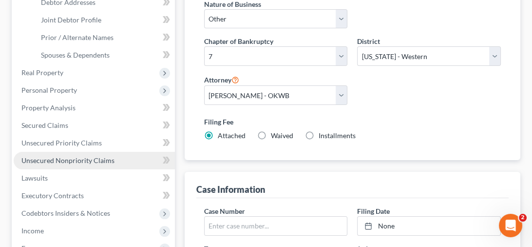
click at [67, 153] on link "Unsecured Nonpriority Claims" at bounding box center [94, 161] width 161 height 18
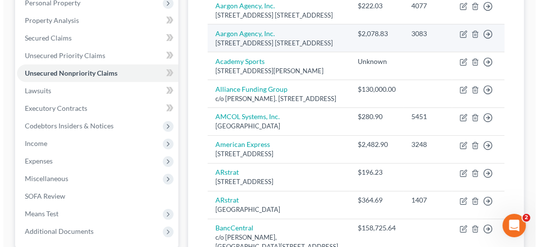
scroll to position [341, 0]
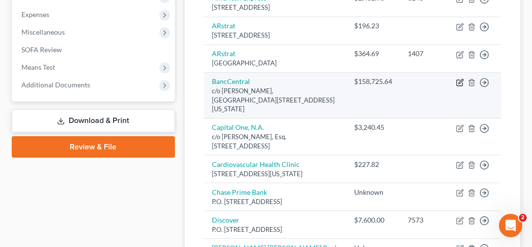
click at [459, 85] on icon "button" at bounding box center [460, 82] width 6 height 6
select select "37"
select select "4"
select select "2"
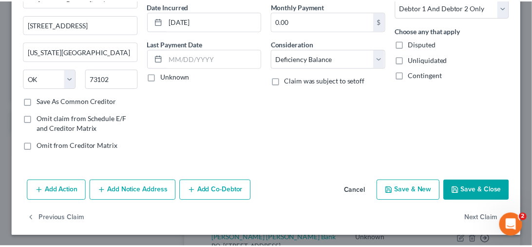
scroll to position [0, 0]
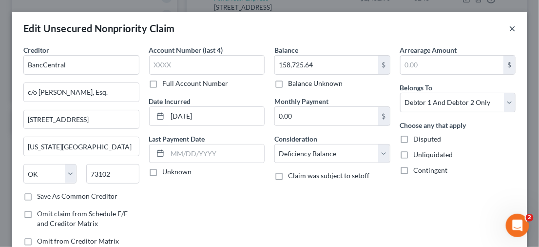
click at [509, 32] on button "×" at bounding box center [512, 28] width 7 height 12
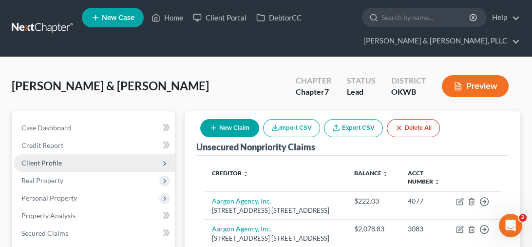
click at [60, 164] on span "Client Profile" at bounding box center [41, 162] width 40 height 8
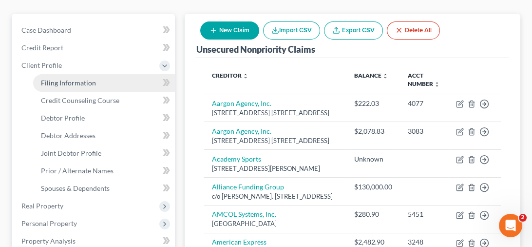
click at [87, 83] on span "Filing Information" at bounding box center [68, 83] width 55 height 8
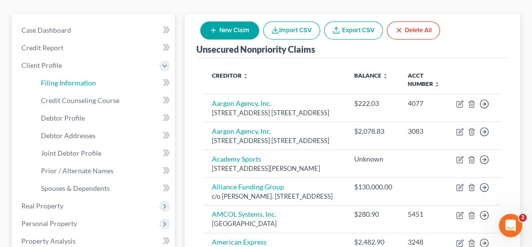
select select "0"
select select "3"
select select "1"
select select "0"
select select "65"
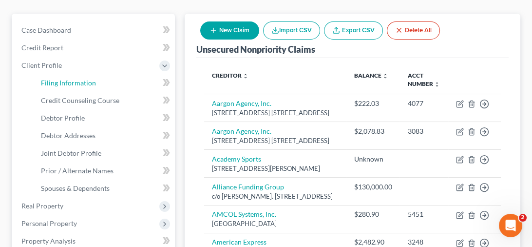
select select "0"
select select "37"
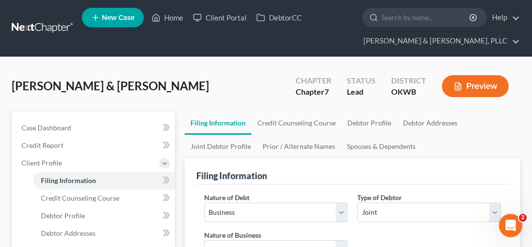
scroll to position [98, 0]
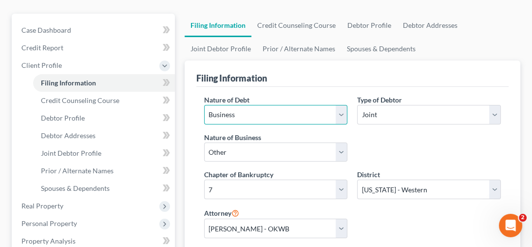
click at [340, 113] on select "Select Business Consumer Other" at bounding box center [276, 115] width 144 height 20
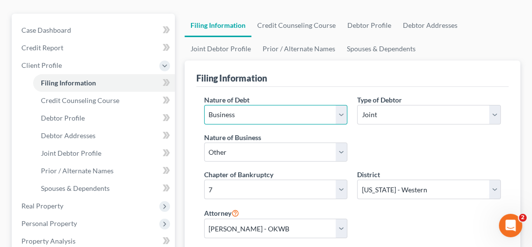
click at [340, 113] on select "Select Business Consumer Other" at bounding box center [276, 115] width 144 height 20
click at [315, 113] on select "Select Business Consumer Other" at bounding box center [276, 115] width 144 height 20
click at [375, 28] on link "Debtor Profile" at bounding box center [370, 25] width 56 height 23
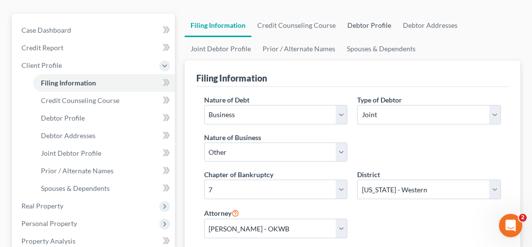
select select "1"
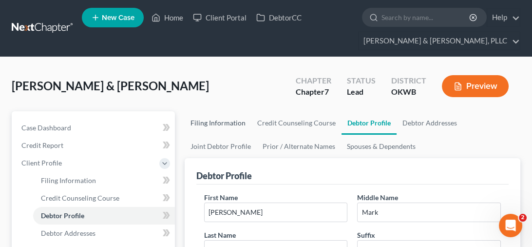
scroll to position [49, 0]
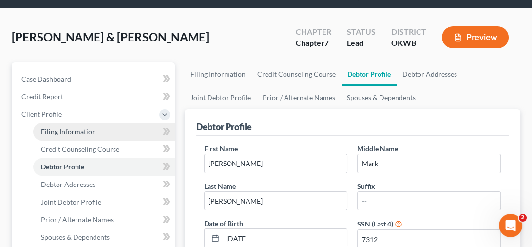
click at [83, 129] on span "Filing Information" at bounding box center [68, 131] width 55 height 8
select select "0"
select select "3"
select select "1"
select select "0"
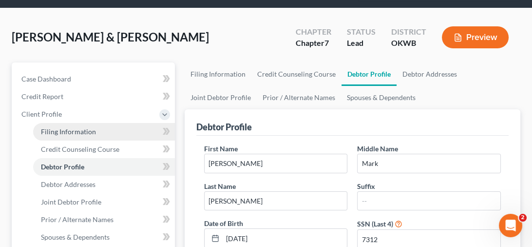
select select "65"
select select "0"
select select "37"
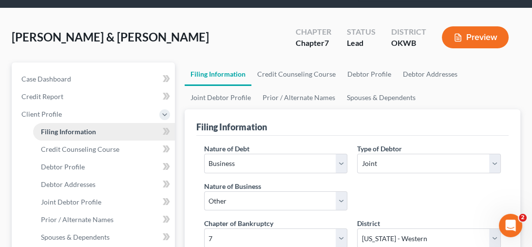
scroll to position [98, 0]
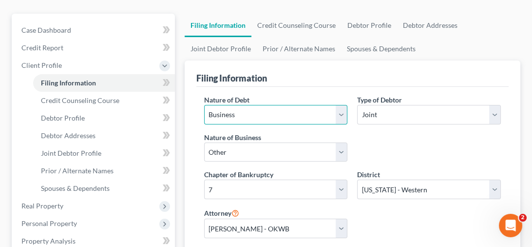
click at [345, 117] on select "Select Business Consumer Other" at bounding box center [276, 115] width 144 height 20
click at [204, 105] on select "Select Business Consumer Other" at bounding box center [276, 115] width 144 height 20
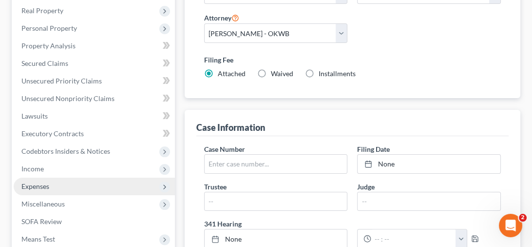
scroll to position [390, 0]
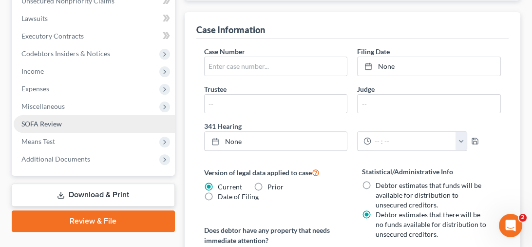
click at [54, 122] on span "SOFA Review" at bounding box center [41, 123] width 40 height 8
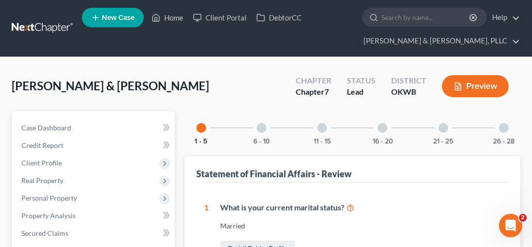
click at [264, 127] on div at bounding box center [262, 128] width 10 height 10
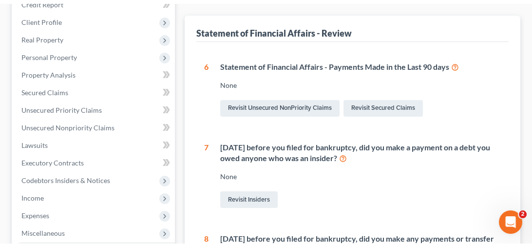
scroll to position [96, 0]
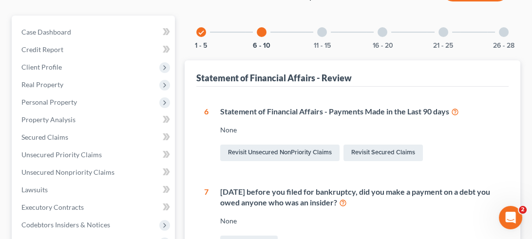
click at [321, 33] on div at bounding box center [322, 32] width 10 height 10
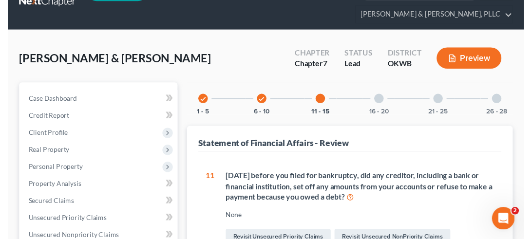
scroll to position [0, 0]
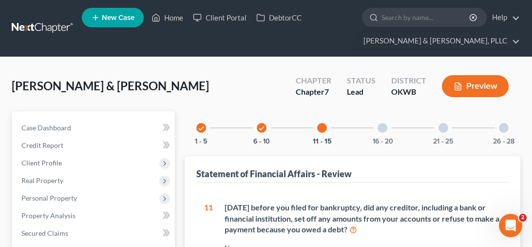
click at [383, 124] on div at bounding box center [383, 128] width 10 height 10
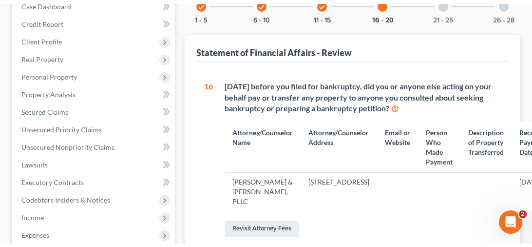
scroll to position [27, 0]
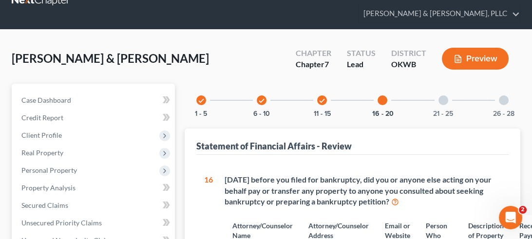
click at [437, 101] on div "21 - 25" at bounding box center [443, 100] width 33 height 33
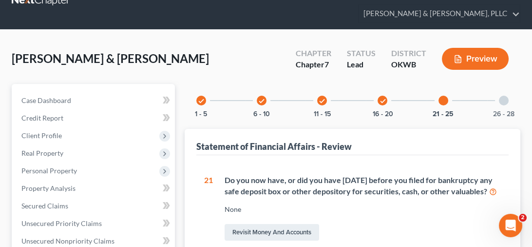
click at [504, 96] on div at bounding box center [504, 101] width 10 height 10
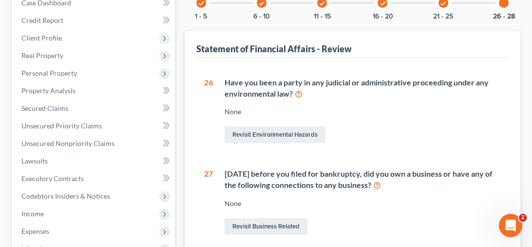
scroll to position [174, 0]
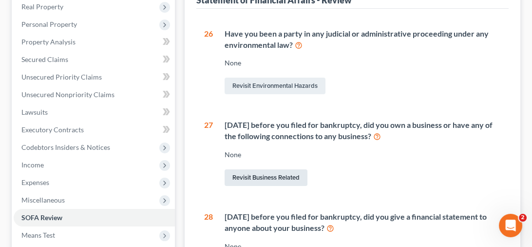
click at [265, 175] on link "Revisit Business Related" at bounding box center [266, 177] width 83 height 17
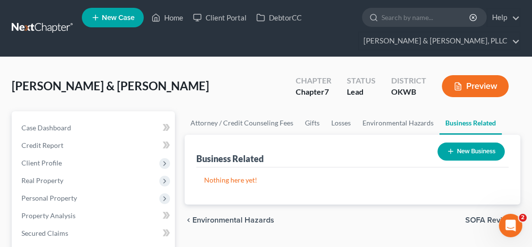
click at [474, 155] on button "New Business" at bounding box center [471, 151] width 67 height 18
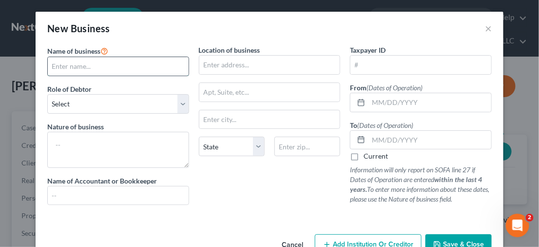
click at [126, 65] on input "text" at bounding box center [118, 66] width 141 height 19
drag, startPoint x: 99, startPoint y: 67, endPoint x: 110, endPoint y: 71, distance: 11.4
click at [99, 67] on input "text" at bounding box center [118, 66] width 141 height 19
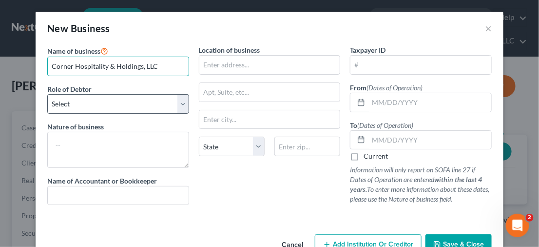
type input "Corner Hospitality & Holdings, LLC"
click at [177, 102] on select "Select A member of a limited liability company (LLC) or limited liability partn…" at bounding box center [118, 104] width 142 height 20
select select "member"
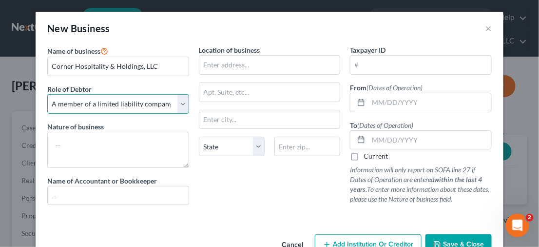
click at [47, 94] on select "Select A member of a limited liability company (LLC) or limited liability partn…" at bounding box center [118, 104] width 142 height 20
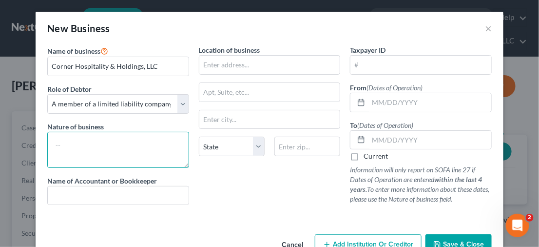
click at [101, 145] on textarea at bounding box center [118, 150] width 142 height 36
type textarea "Real estate holdings"
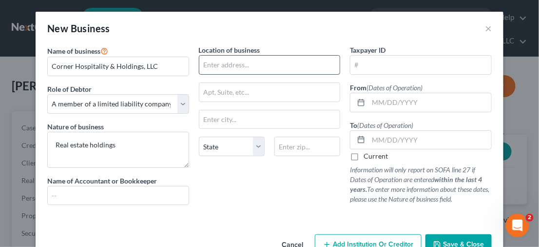
click at [235, 61] on input "text" at bounding box center [269, 65] width 141 height 19
paste input "[STREET_ADDRESS]"
type input "[STREET_ADDRESS]"
click at [227, 119] on input "text" at bounding box center [269, 119] width 141 height 19
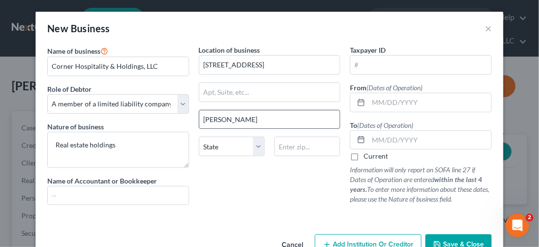
type input "[PERSON_NAME]"
select select "37"
type input "73701"
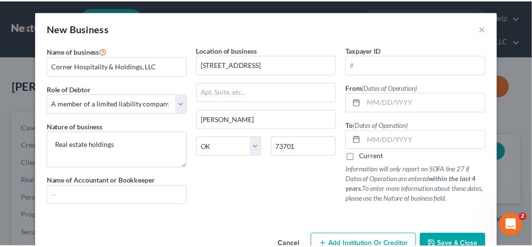
scroll to position [26, 0]
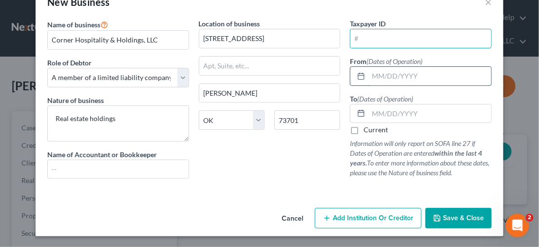
click at [392, 81] on input "text" at bounding box center [430, 76] width 123 height 19
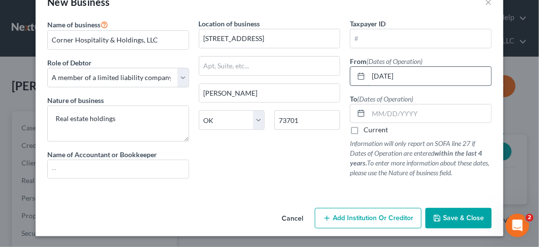
type input "[DATE]"
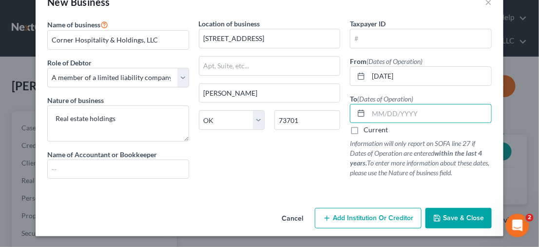
click at [346, 142] on div "Taxpayer ID From (Dates of Operation) [DATE] To (Dates of Operation) Current In…" at bounding box center [421, 103] width 152 height 168
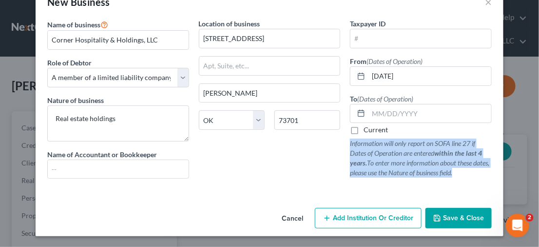
drag, startPoint x: 354, startPoint y: 142, endPoint x: 473, endPoint y: 171, distance: 122.5
click at [473, 171] on p "Information will only report on SOFA line 27 if Dates of Operation are entered …" at bounding box center [421, 157] width 142 height 39
copy p "Information will only report on SOFA line 27 if Dates of Operation are entered …"
click at [241, 64] on input "text" at bounding box center [269, 66] width 141 height 19
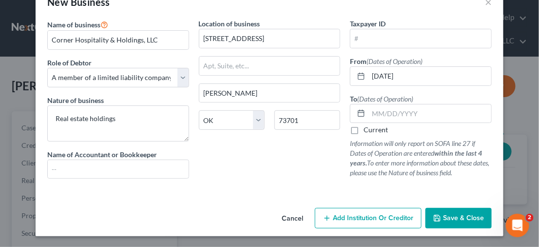
click at [364, 127] on label "Current" at bounding box center [376, 130] width 24 height 10
click at [368, 127] on input "Current" at bounding box center [371, 128] width 6 height 6
checkbox input "true"
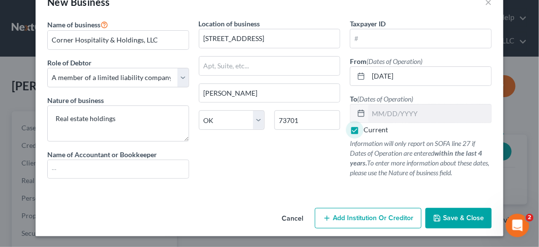
click at [443, 220] on span "Save & Close" at bounding box center [463, 218] width 41 height 8
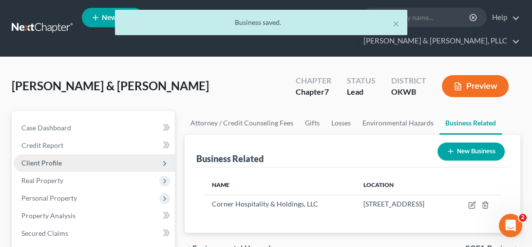
scroll to position [49, 0]
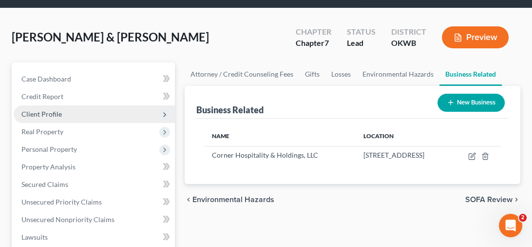
click at [85, 108] on span "Client Profile" at bounding box center [94, 114] width 161 height 18
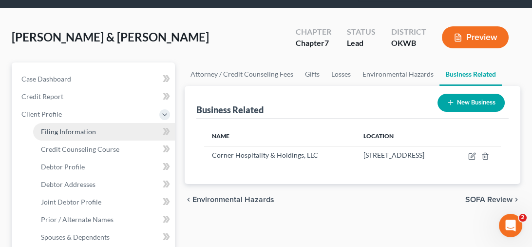
click at [84, 133] on span "Filing Information" at bounding box center [68, 131] width 55 height 8
select select "0"
select select "3"
select select "1"
select select "0"
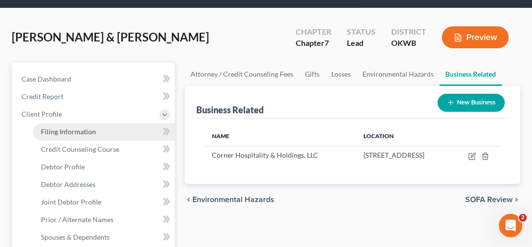
select select "65"
select select "0"
select select "37"
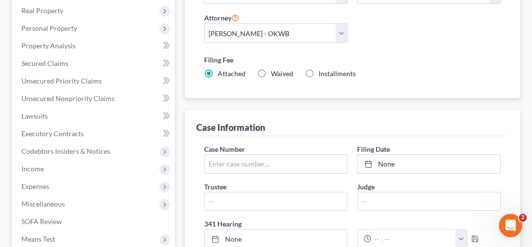
scroll to position [195, 0]
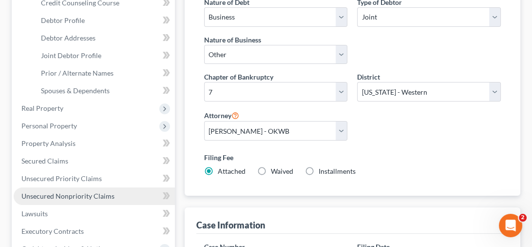
click at [47, 198] on span "Unsecured Nonpriority Claims" at bounding box center [67, 196] width 93 height 8
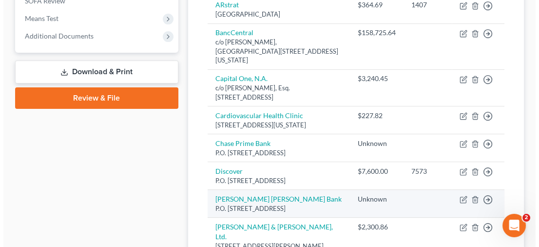
scroll to position [341, 0]
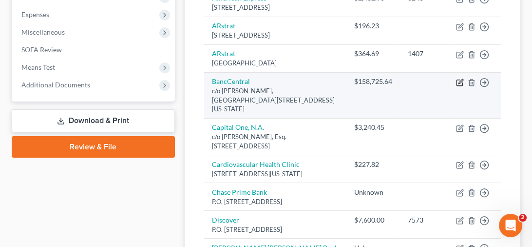
click at [462, 86] on icon "button" at bounding box center [460, 83] width 8 height 8
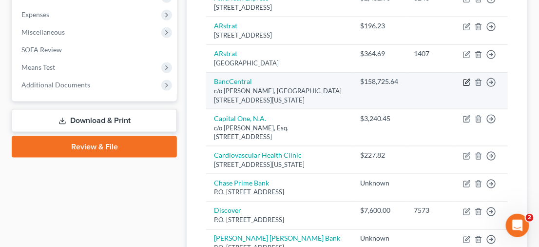
select select "37"
select select "4"
select select "2"
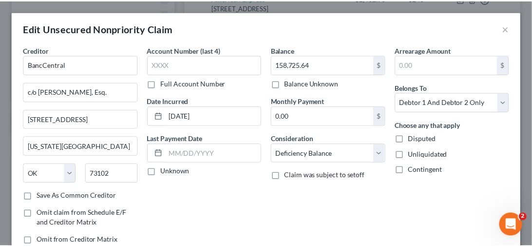
scroll to position [49, 0]
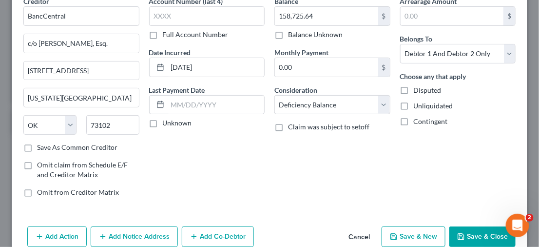
click at [350, 238] on button "Cancel" at bounding box center [359, 237] width 37 height 20
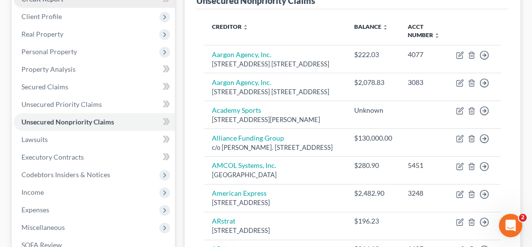
scroll to position [0, 0]
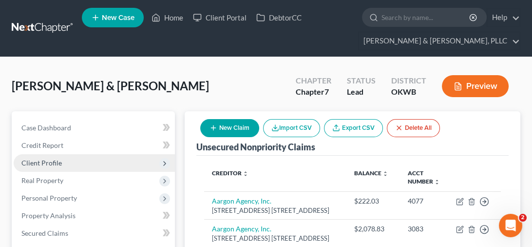
click at [57, 159] on span "Client Profile" at bounding box center [41, 162] width 40 height 8
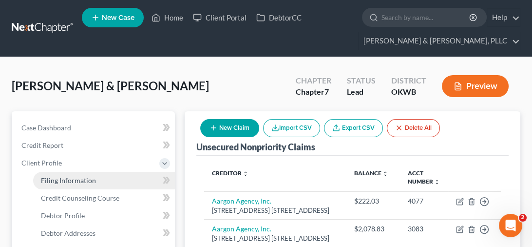
click at [75, 178] on span "Filing Information" at bounding box center [68, 180] width 55 height 8
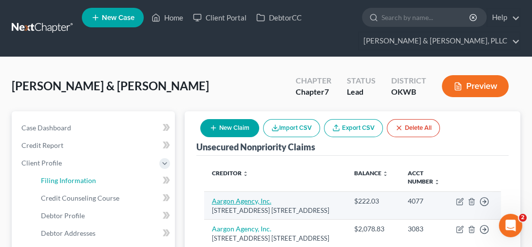
select select "0"
select select "3"
select select "1"
select select "0"
select select "65"
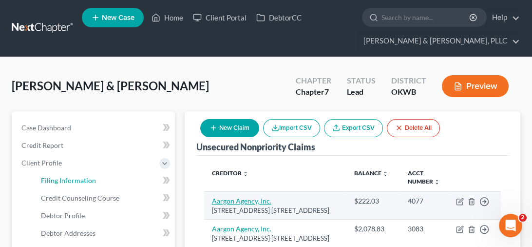
select select "0"
select select "37"
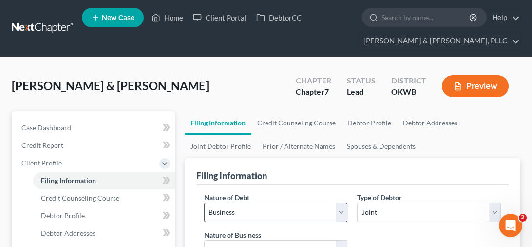
scroll to position [98, 0]
